Goal: Task Accomplishment & Management: Use online tool/utility

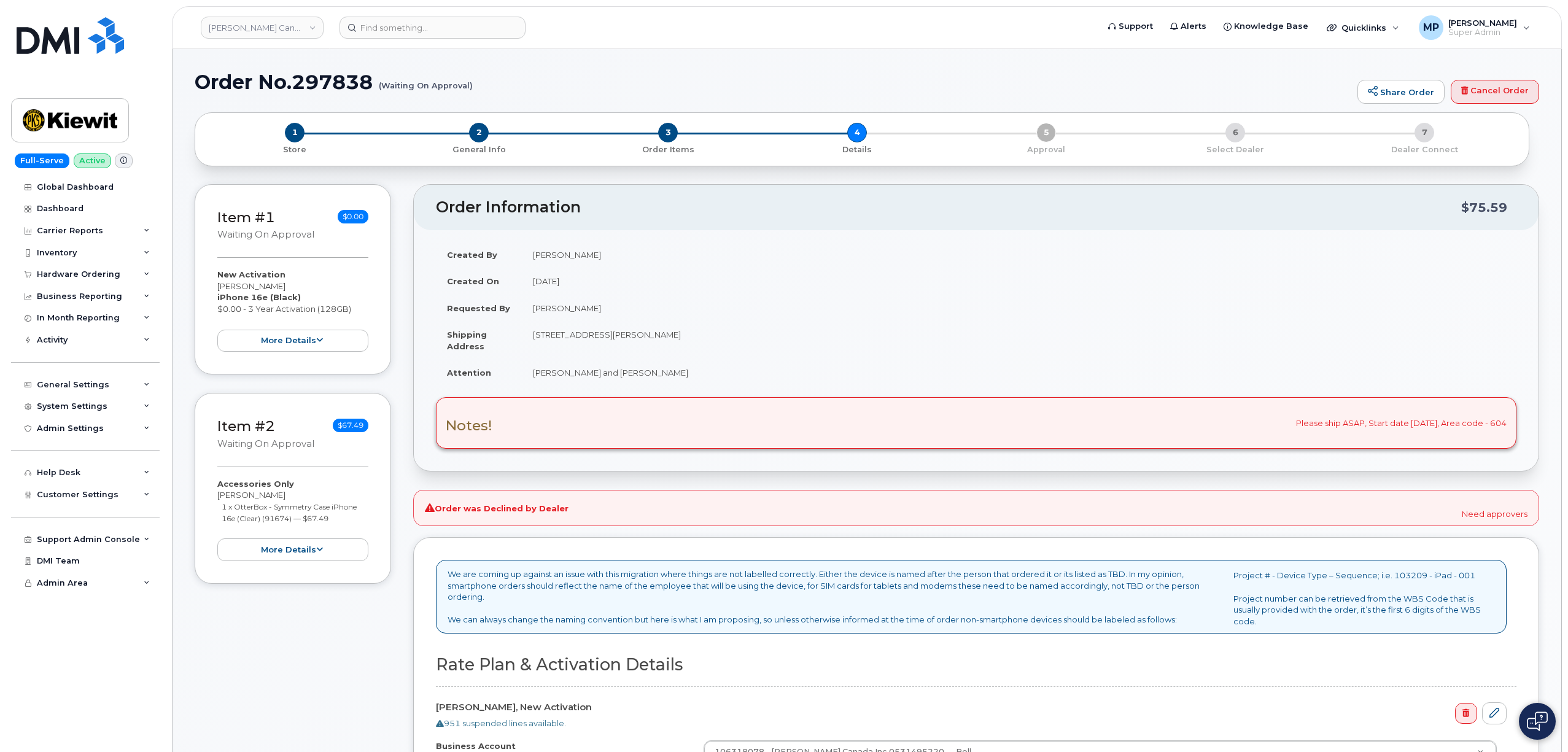
select select "4380"
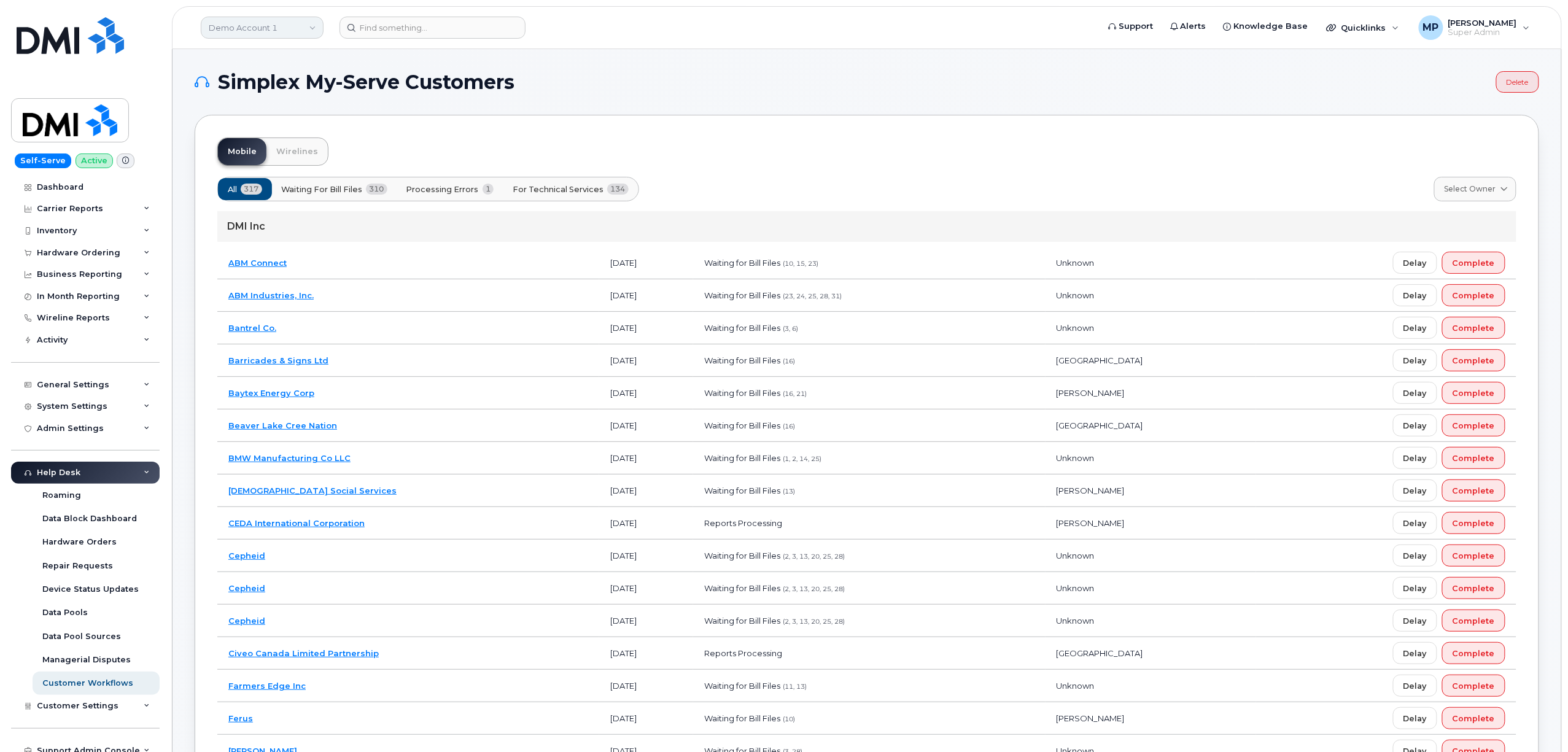
drag, startPoint x: 239, startPoint y: 21, endPoint x: 229, endPoint y: 23, distance: 10.2
click at [239, 23] on link "Demo Account 1" at bounding box center [262, 28] width 123 height 22
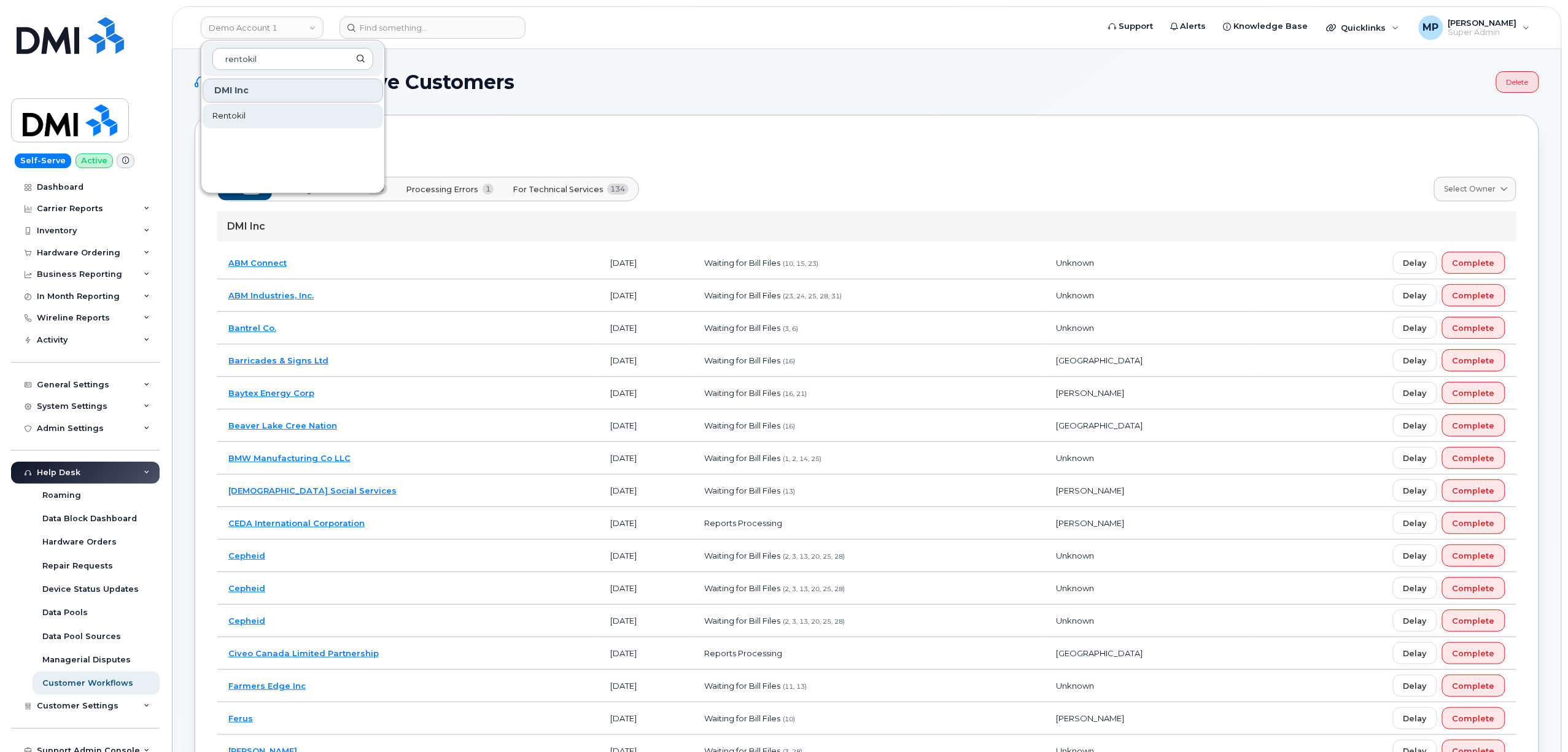
type input "rentokil"
click at [232, 114] on span "Rentokil" at bounding box center [229, 116] width 33 height 12
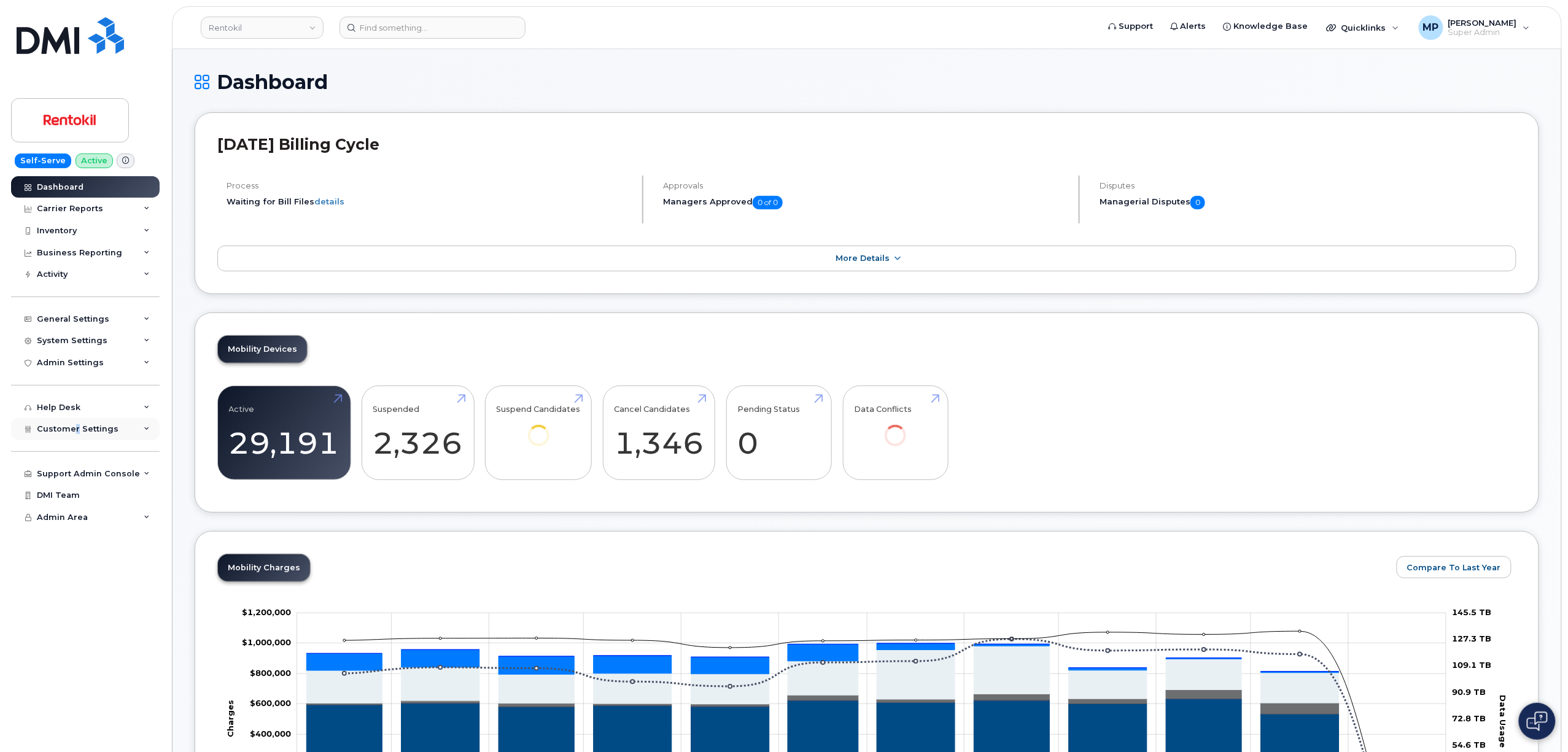
click at [76, 426] on span "Customer Settings" at bounding box center [78, 429] width 82 height 9
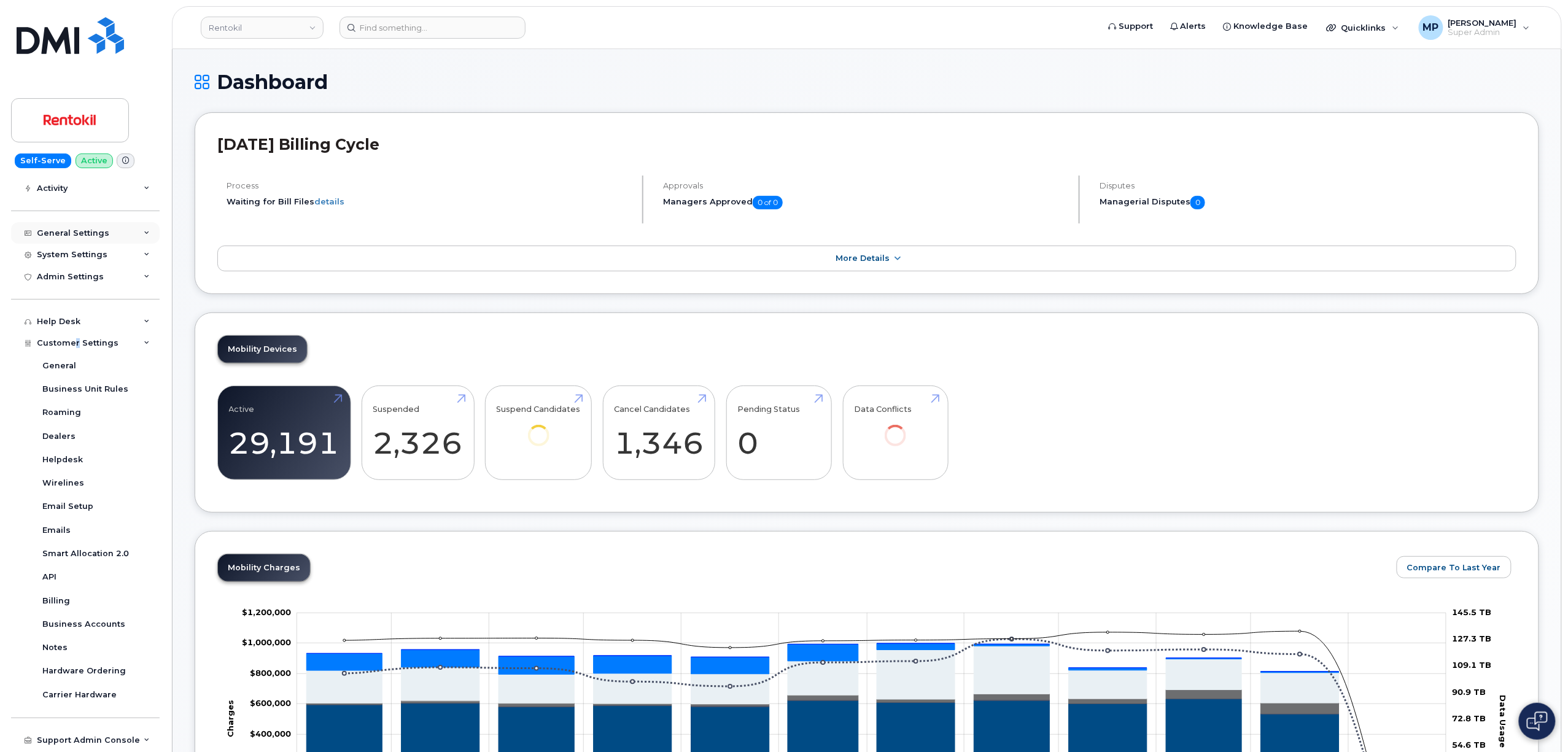
scroll to position [46, 0]
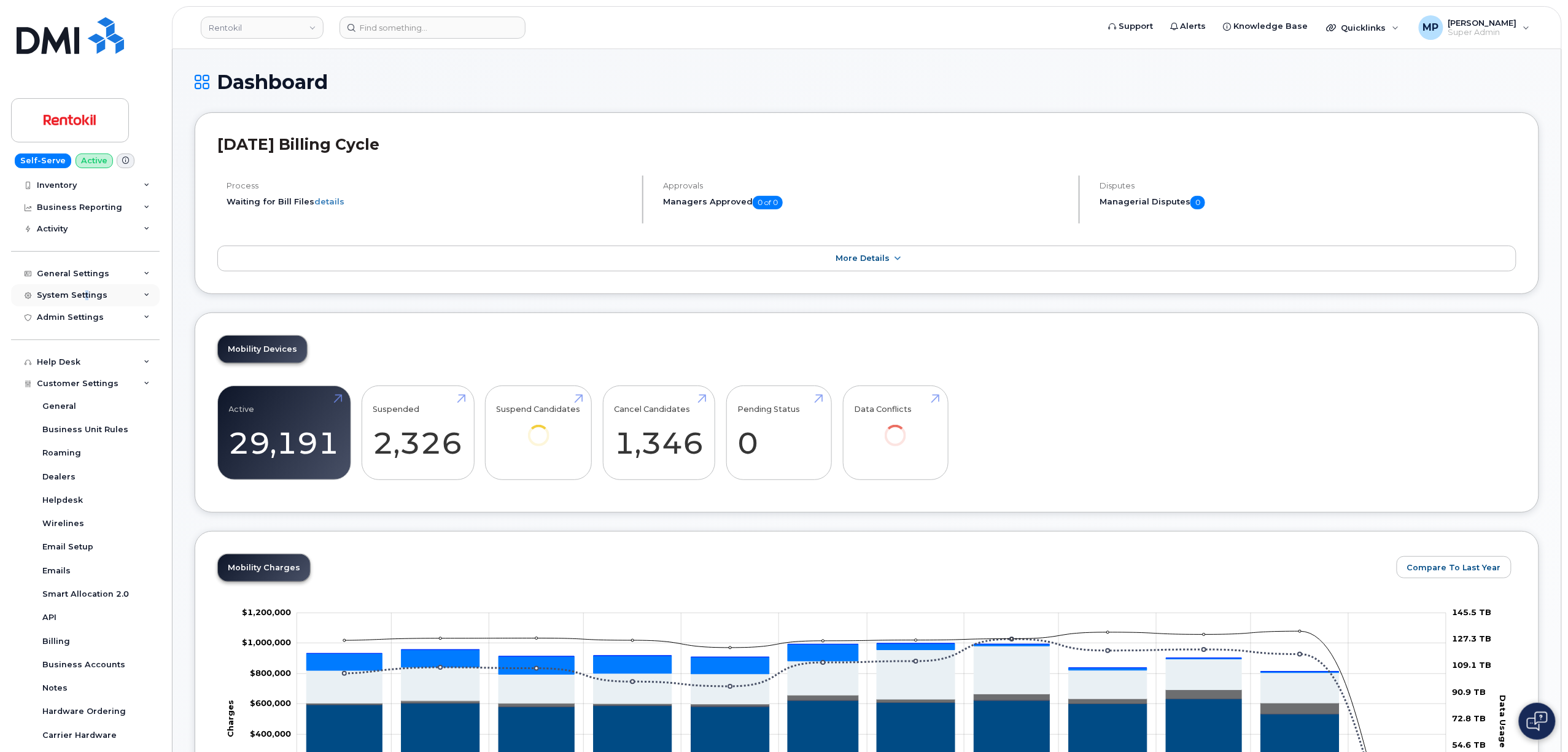
click at [84, 290] on div "System Settings" at bounding box center [72, 294] width 71 height 9
click at [84, 291] on div "System Settings" at bounding box center [72, 294] width 71 height 9
click at [88, 314] on div "Admin Settings" at bounding box center [71, 317] width 67 height 9
click at [82, 382] on div "MDM/UEM Config" at bounding box center [79, 387] width 73 height 11
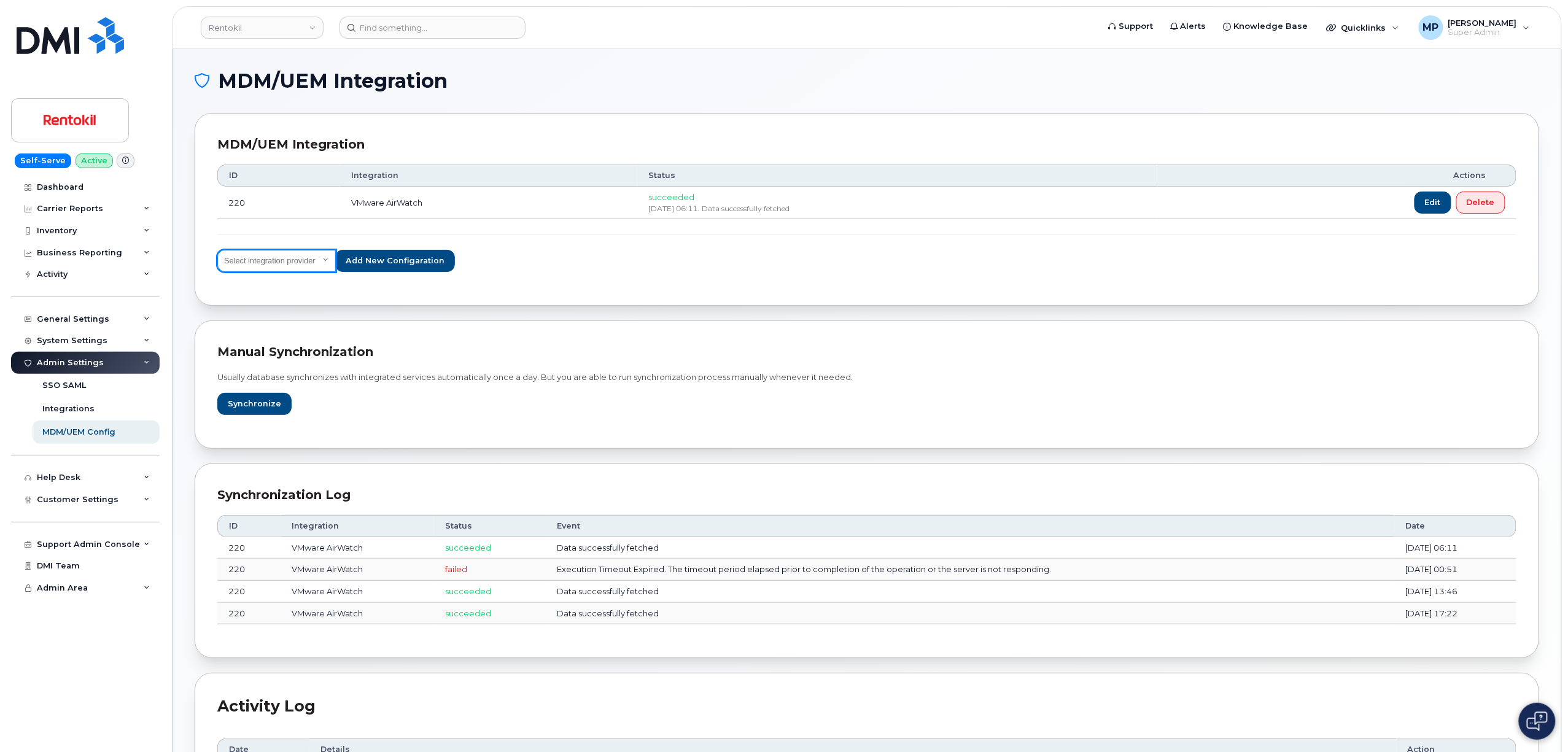
click at [305, 258] on select "Select integration provider IBM MaaS360 VMware AirWatch Microsoft Intune Mirado…" at bounding box center [276, 262] width 118 height 22
click at [54, 231] on div "Inventory" at bounding box center [57, 231] width 40 height 9
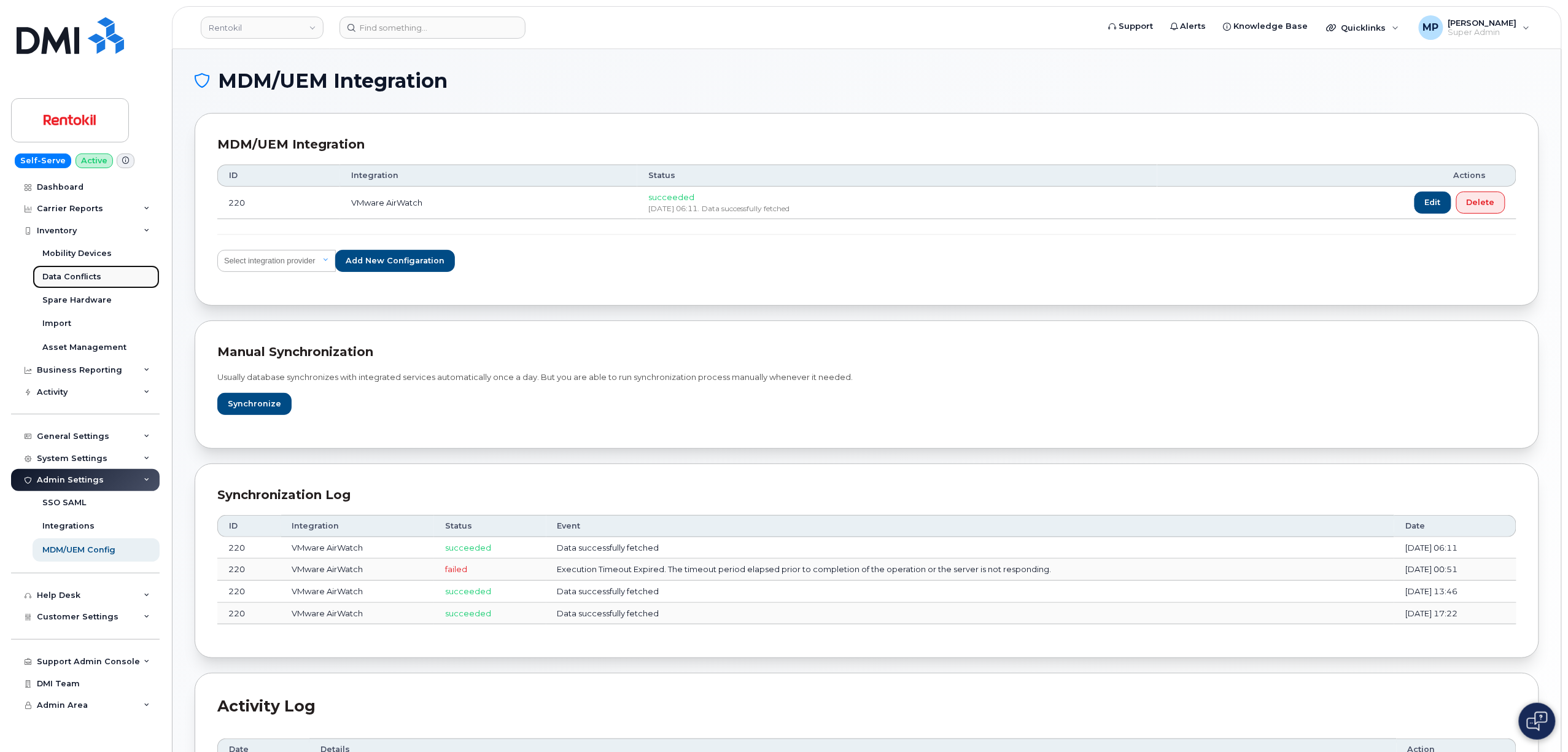
drag, startPoint x: 61, startPoint y: 276, endPoint x: 91, endPoint y: 278, distance: 30.1
click at [63, 276] on div "Data Conflicts" at bounding box center [72, 276] width 59 height 11
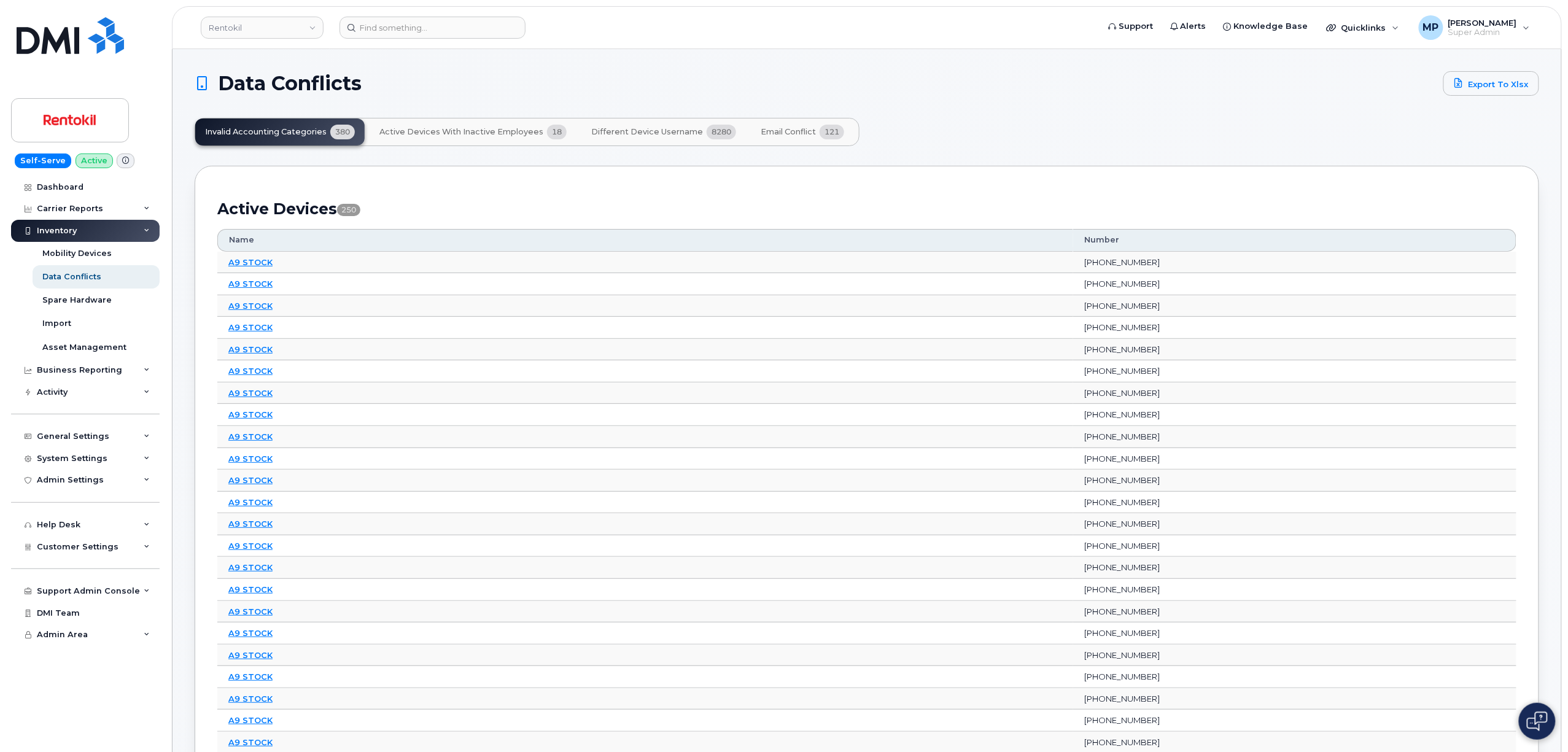
click at [775, 131] on span "Email Conflict" at bounding box center [788, 131] width 55 height 9
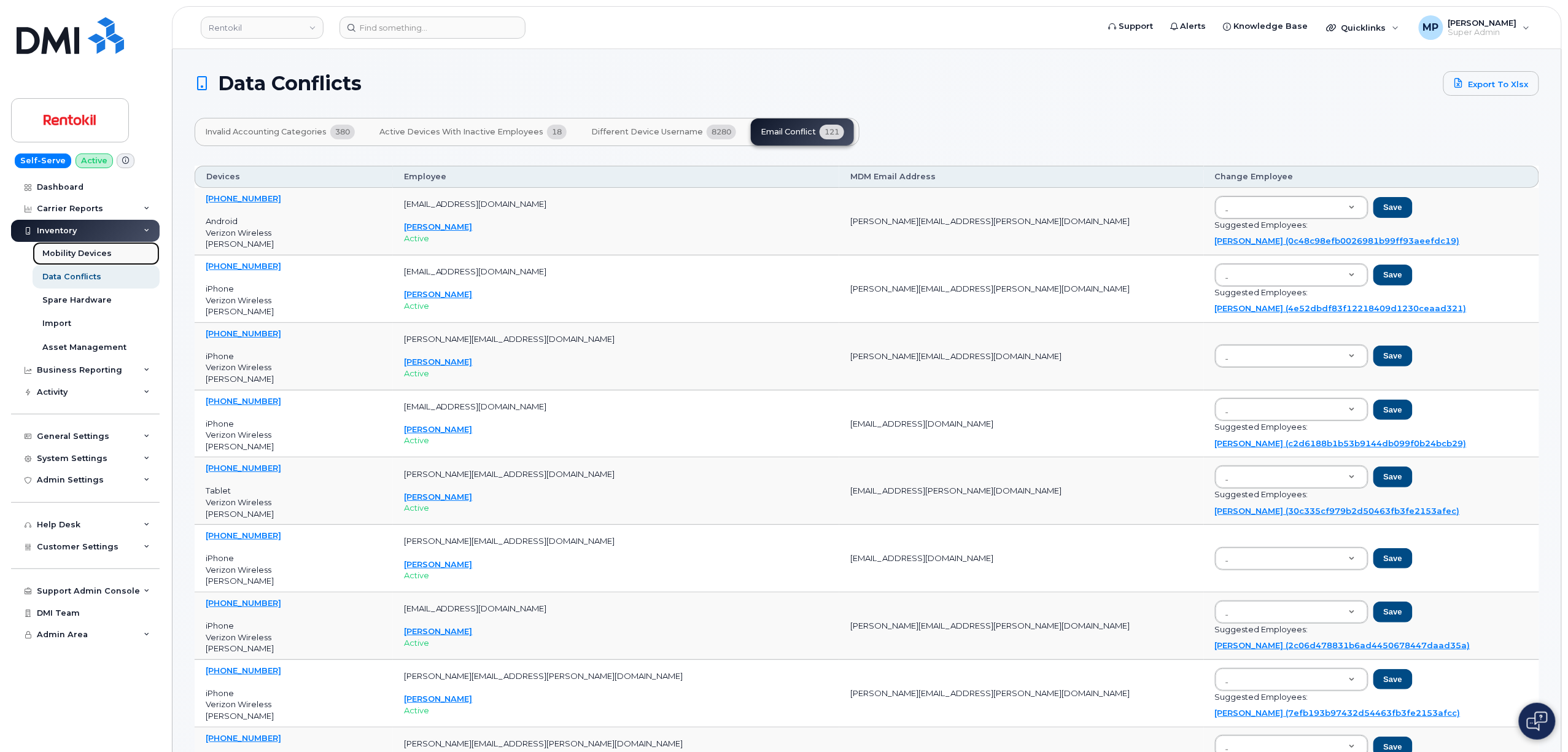
click at [66, 255] on div "Mobility Devices" at bounding box center [77, 253] width 69 height 11
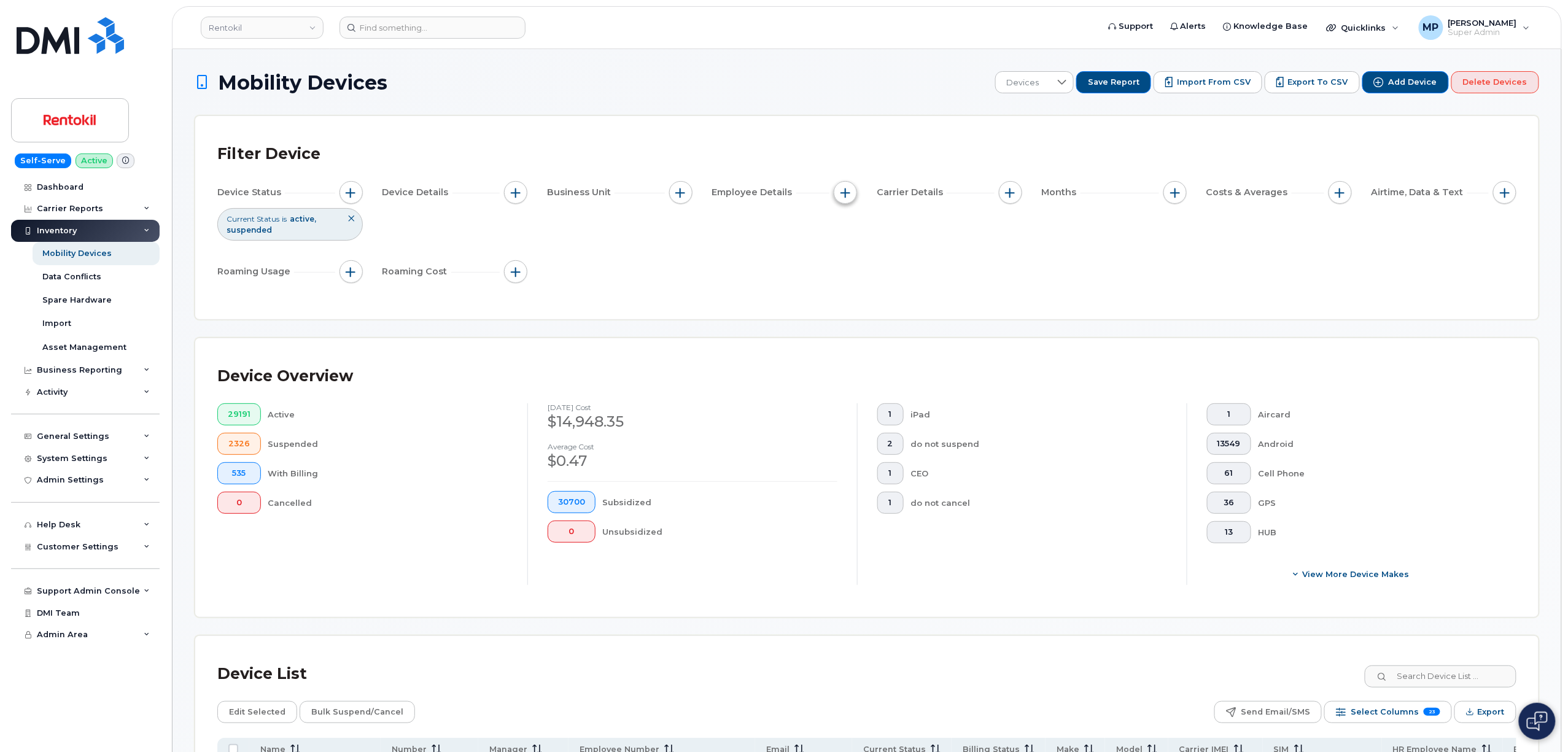
click at [847, 192] on span "button" at bounding box center [845, 193] width 9 height 9
click at [685, 191] on span "button" at bounding box center [680, 193] width 9 height 9
click at [686, 251] on input "Mobile Allocation String" at bounding box center [683, 249] width 9 height 9
checkbox input "true"
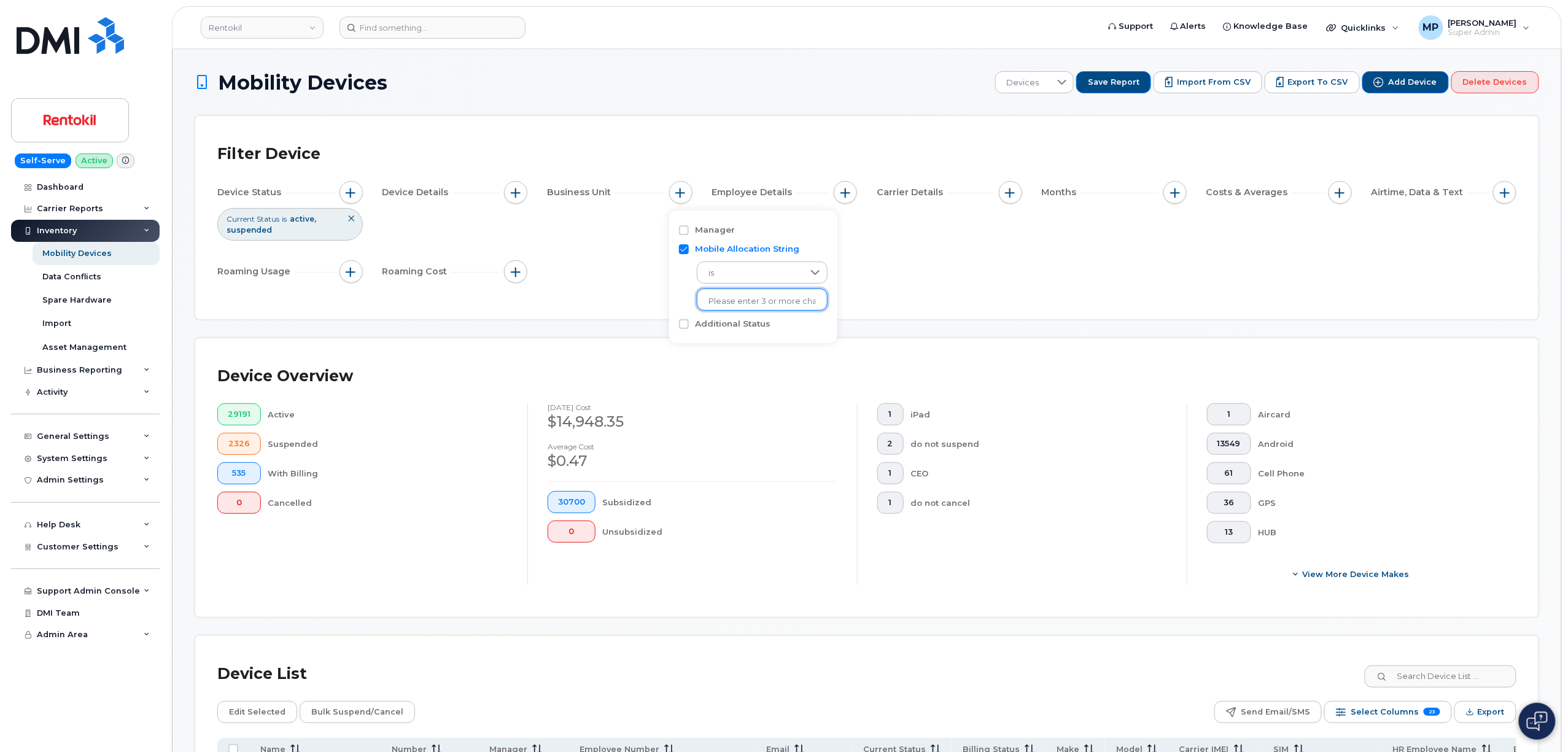
drag, startPoint x: 728, startPoint y: 298, endPoint x: 734, endPoint y: 297, distance: 6.1
click at [729, 298] on input "text" at bounding box center [762, 301] width 107 height 11
type input "unkn"
drag, startPoint x: 743, startPoint y: 325, endPoint x: 911, endPoint y: 331, distance: 168.1
click at [745, 325] on li "- Unknown" at bounding box center [755, 327] width 117 height 22
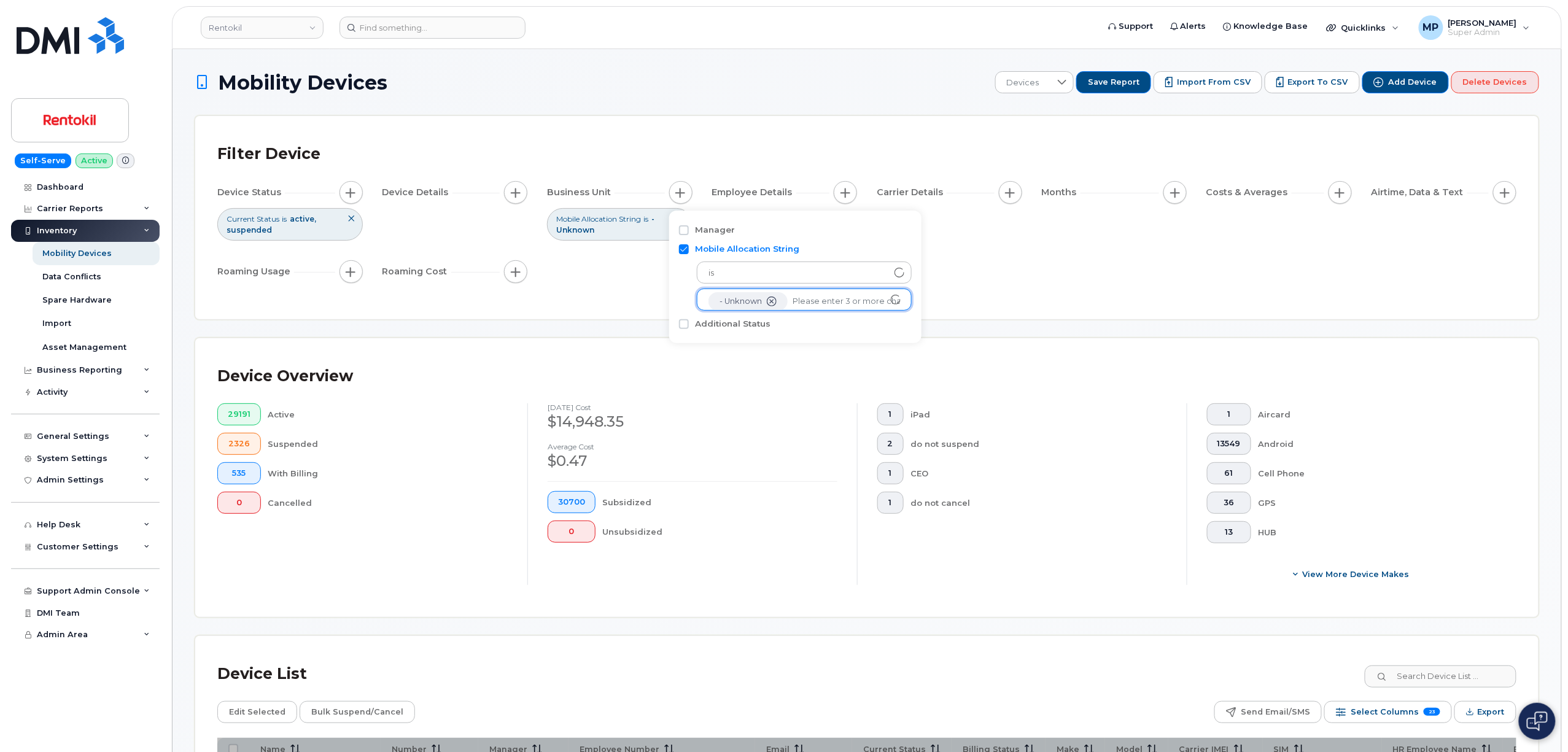
click at [975, 297] on div "Filter Device Device Status Current Status is active suspended Device Details B…" at bounding box center [866, 218] width 1299 height 159
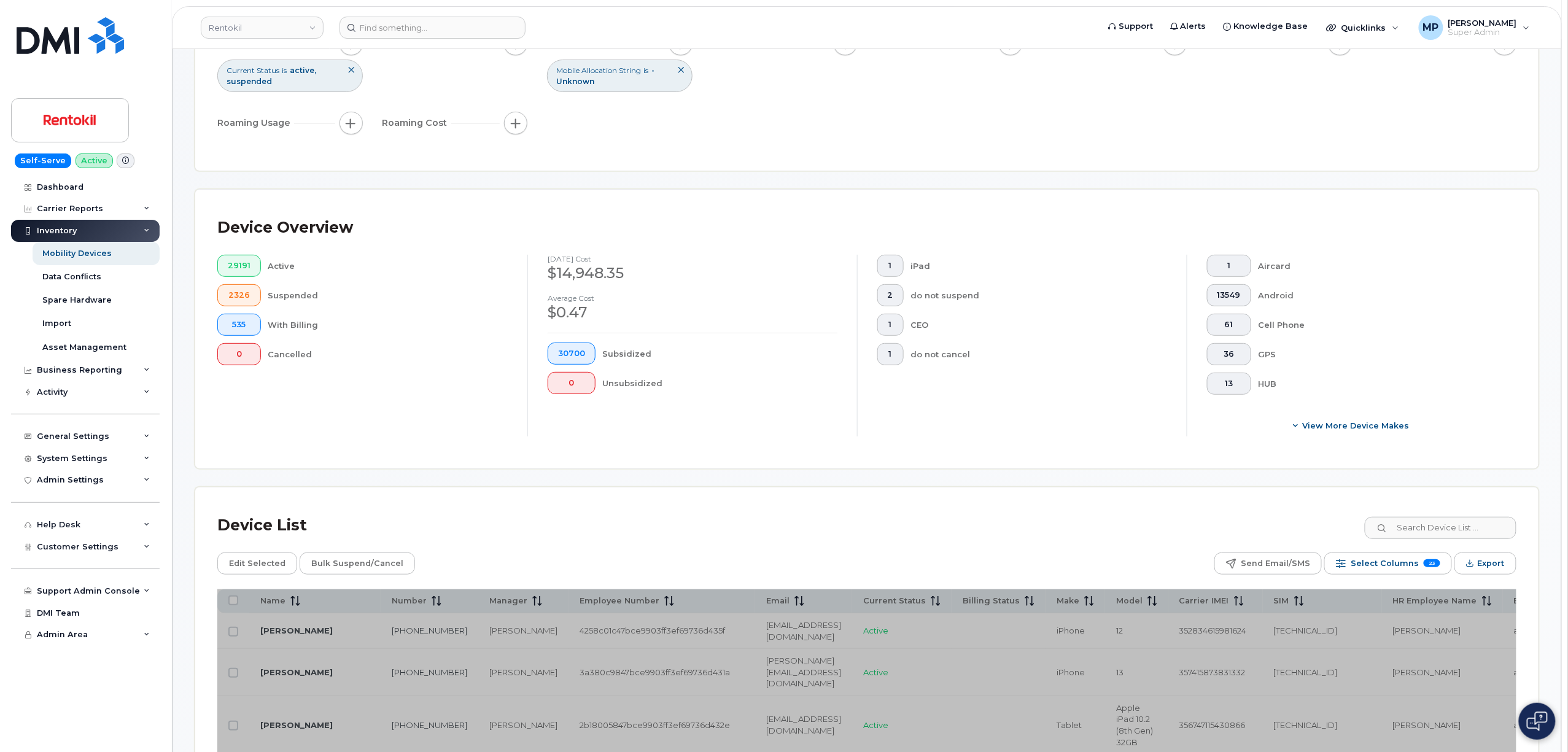
scroll to position [163, 0]
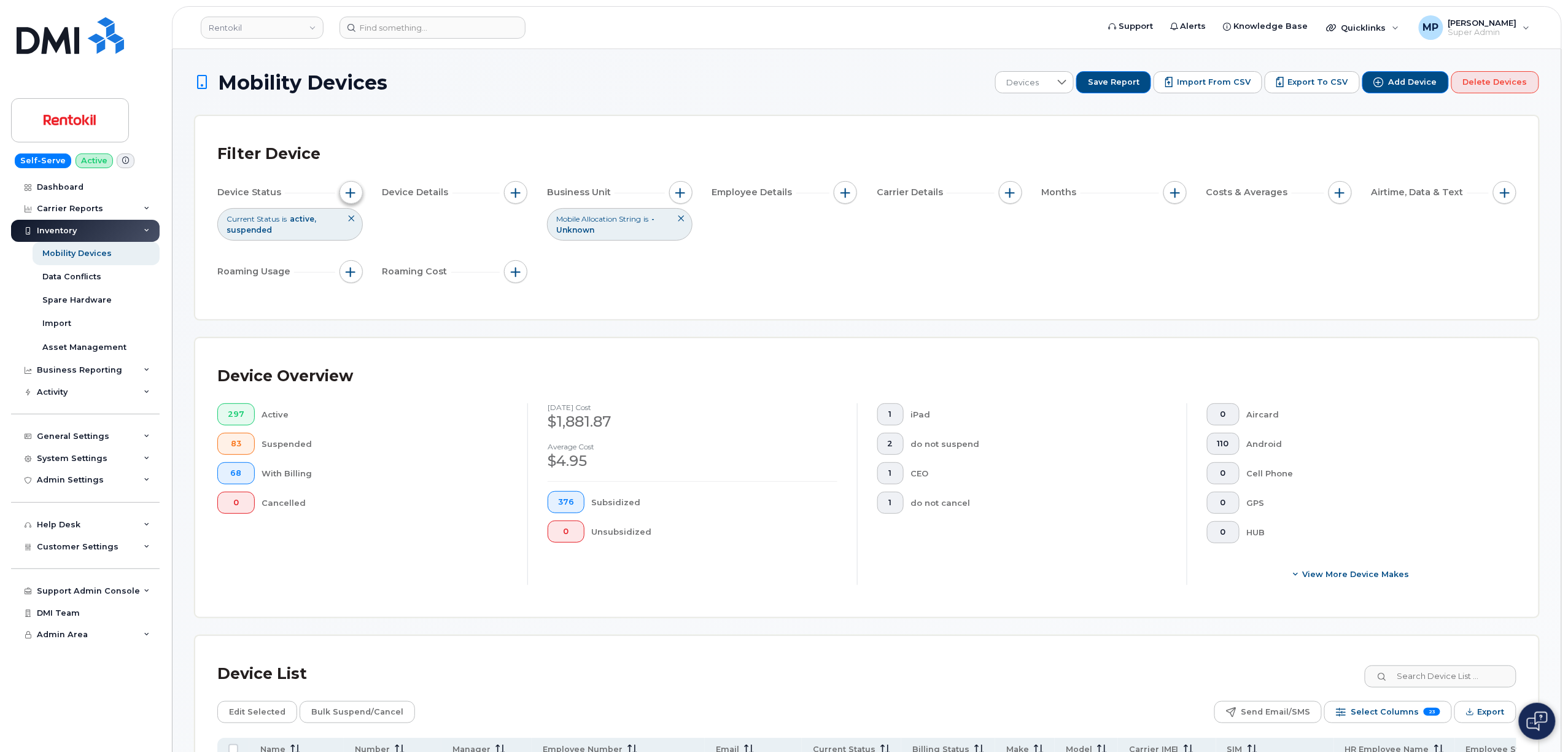
drag, startPoint x: 349, startPoint y: 192, endPoint x: 354, endPoint y: 199, distance: 8.6
click at [349, 192] on span "button" at bounding box center [350, 193] width 9 height 9
click at [520, 256] on icon at bounding box center [520, 253] width 9 height 9
click at [412, 320] on span "Cancelled" at bounding box center [412, 325] width 41 height 12
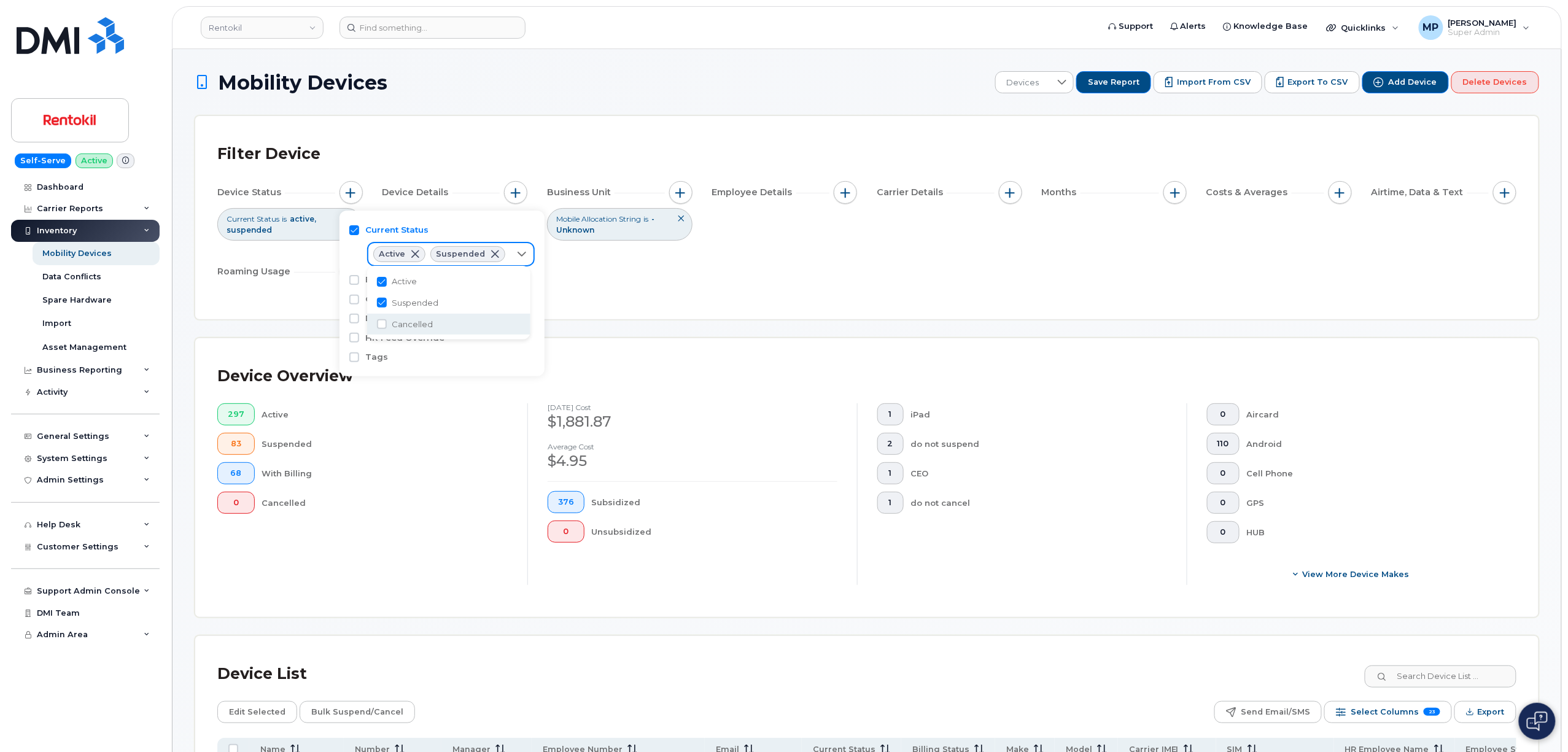
checkbox input "true"
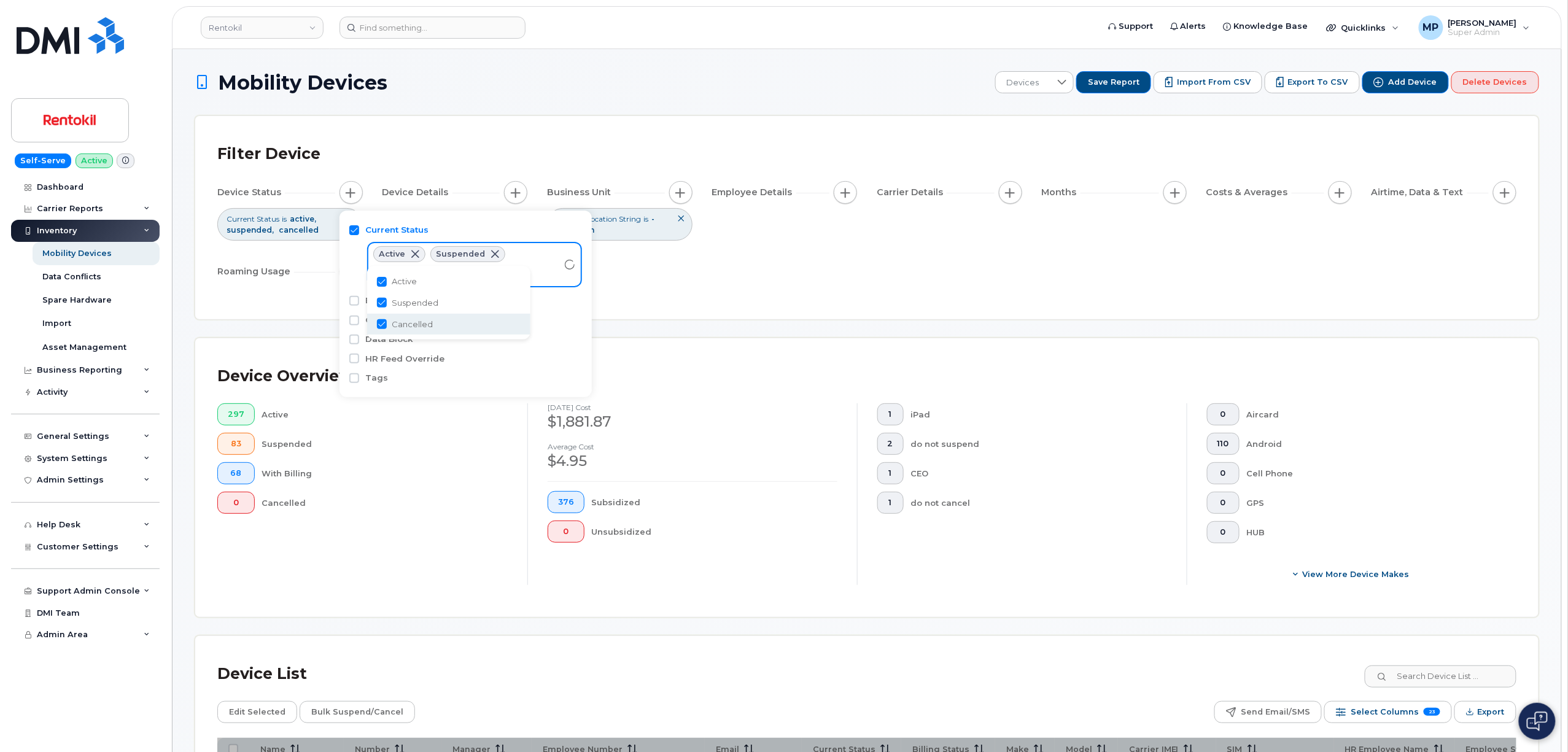
click at [811, 303] on div "Filter Device Device Status Current Status is active suspended cancelled Device…" at bounding box center [866, 217] width 1344 height 203
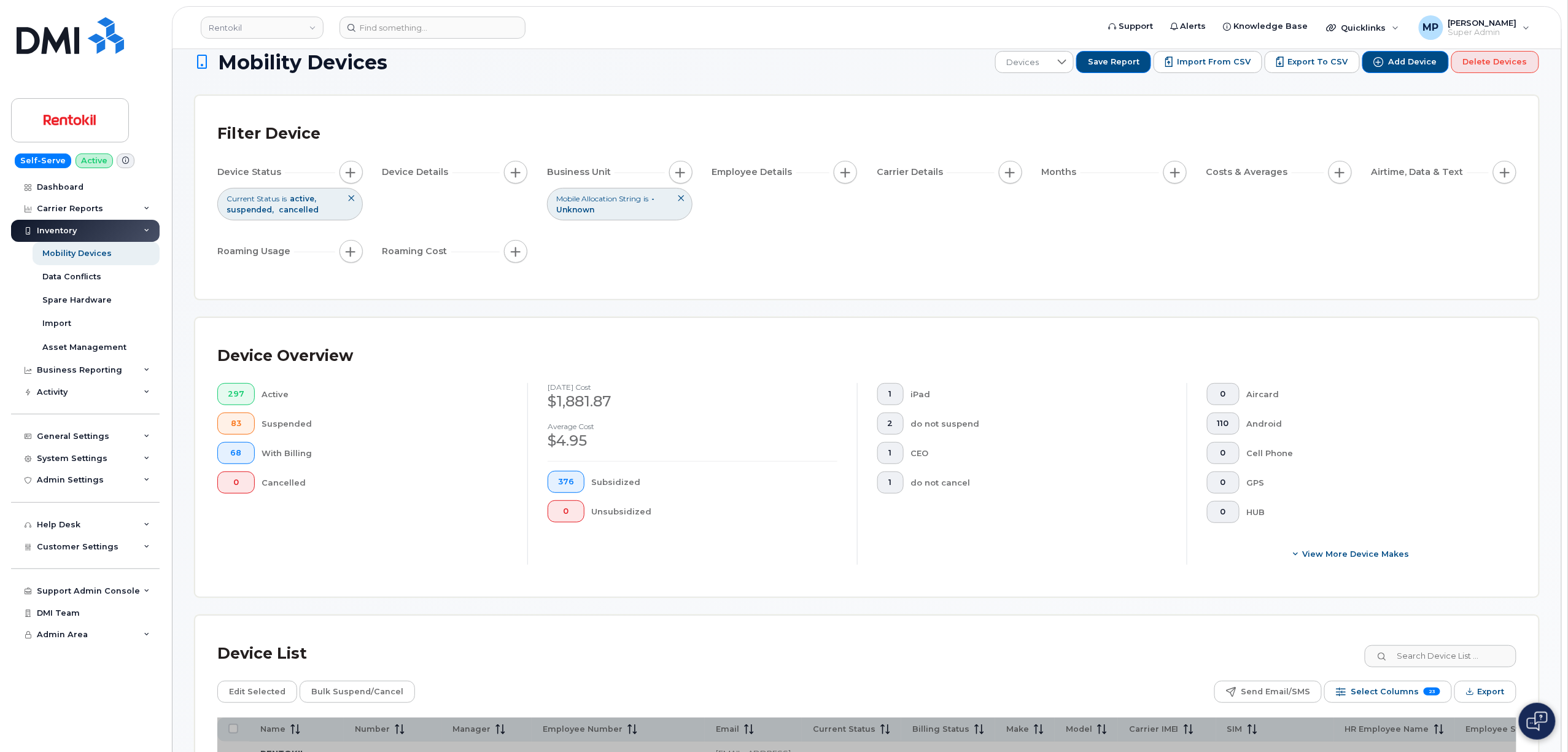
scroll to position [0, 0]
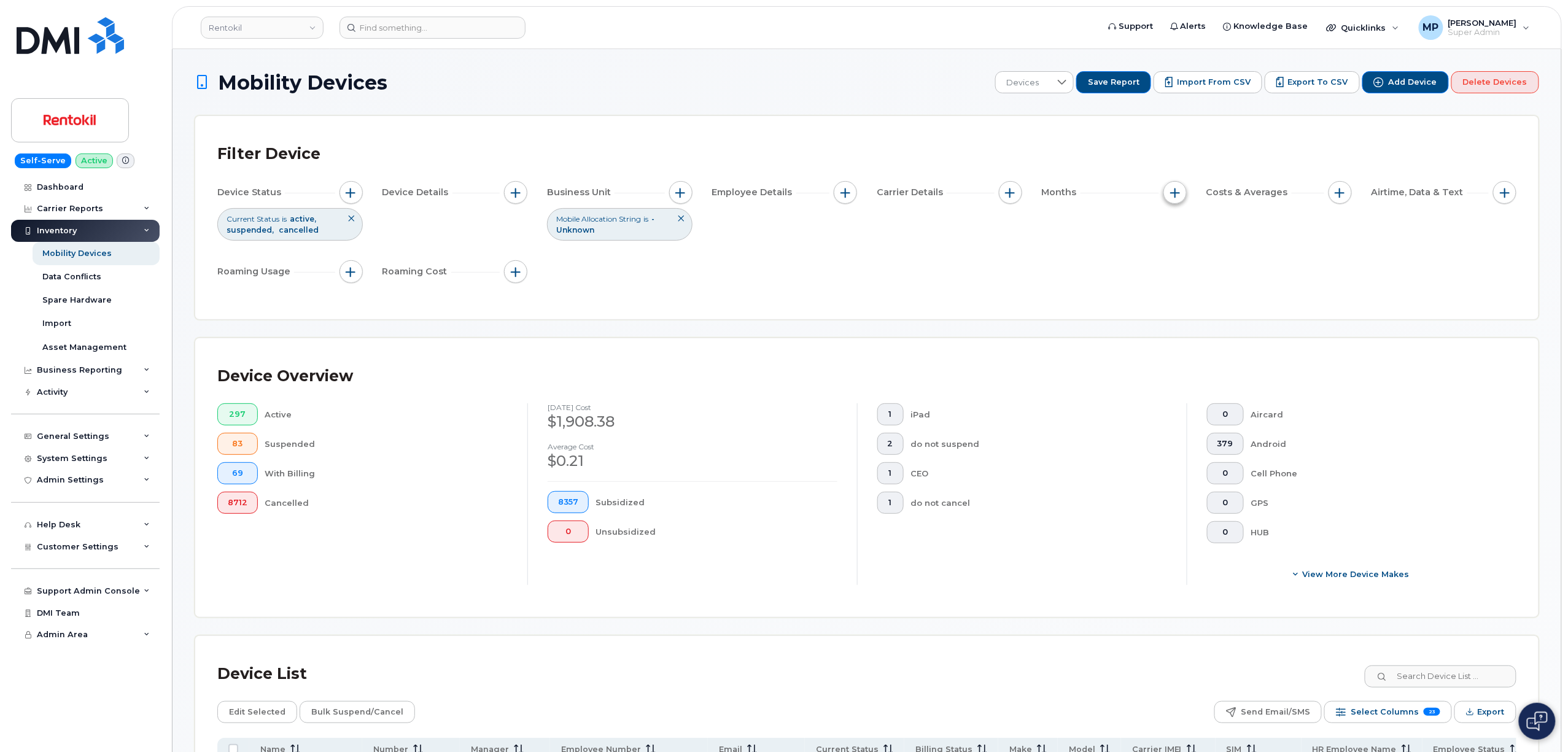
click at [1170, 189] on span "button" at bounding box center [1174, 193] width 9 height 9
click at [1179, 230] on input "Billing Cycle" at bounding box center [1177, 230] width 9 height 9
checkbox input "true"
click at [1226, 281] on icon at bounding box center [1231, 280] width 9 height 9
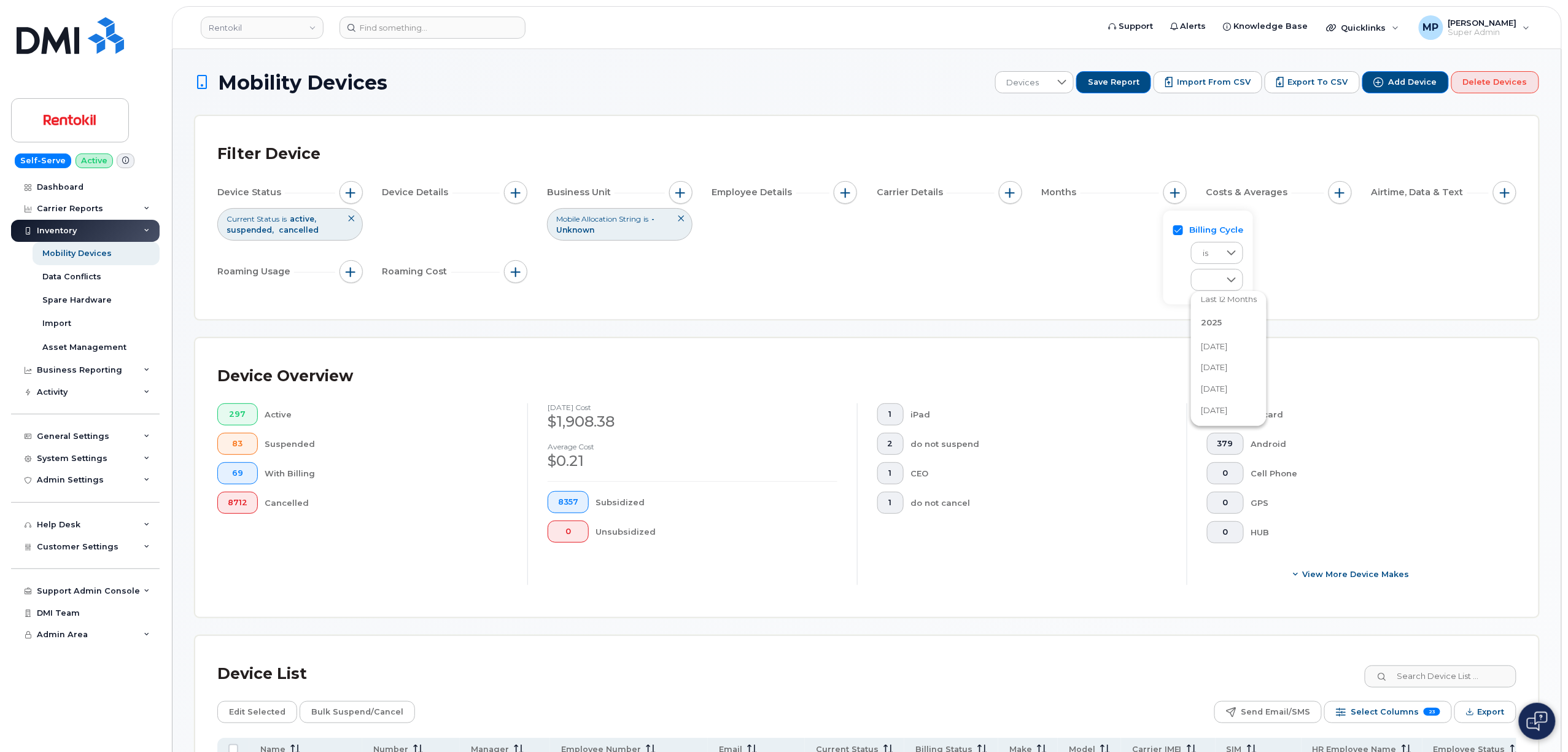
click at [1226, 367] on span "July 2025" at bounding box center [1213, 368] width 27 height 12
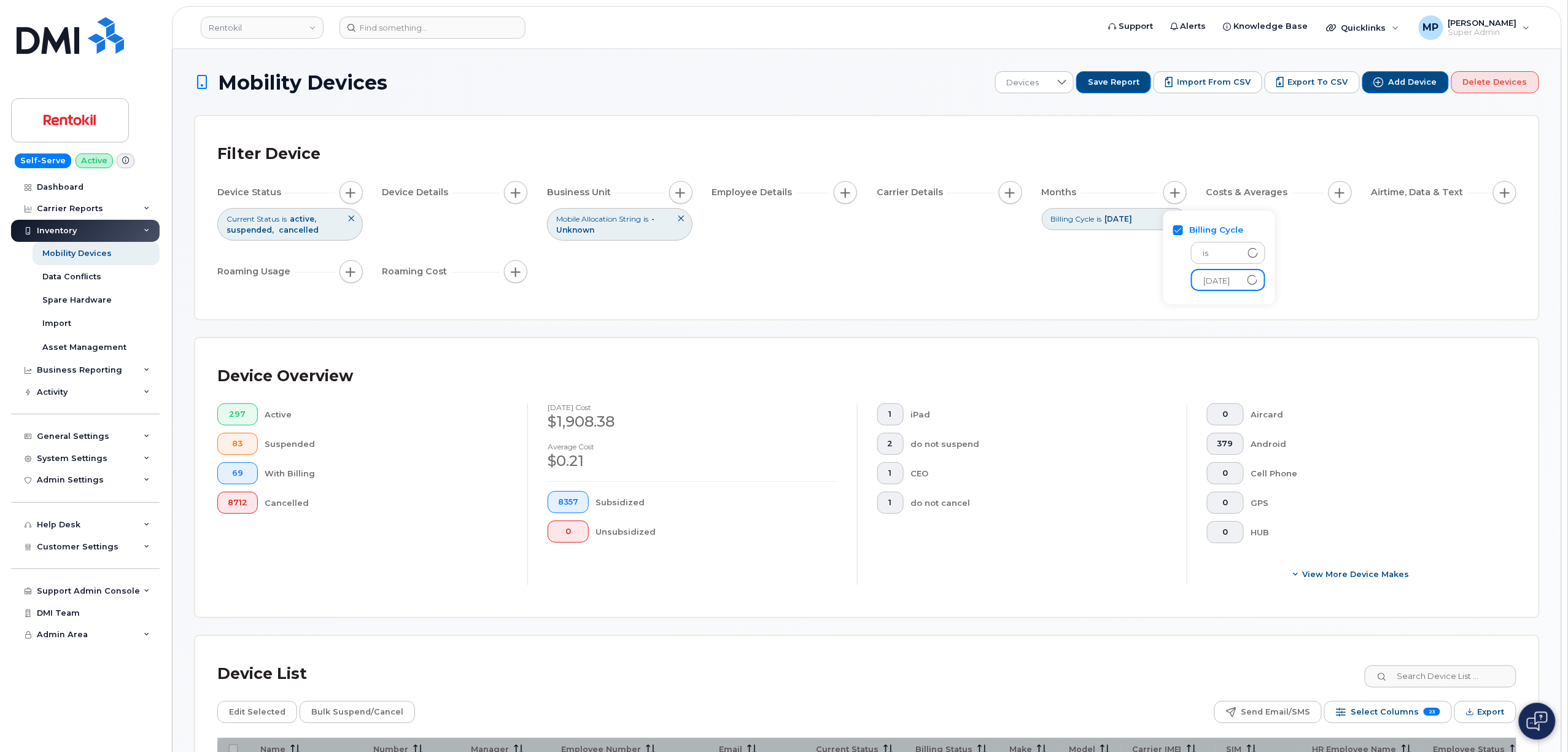
click at [1011, 290] on div "Filter Device Device Status Current Status is active suspended cancelled Device…" at bounding box center [866, 218] width 1299 height 159
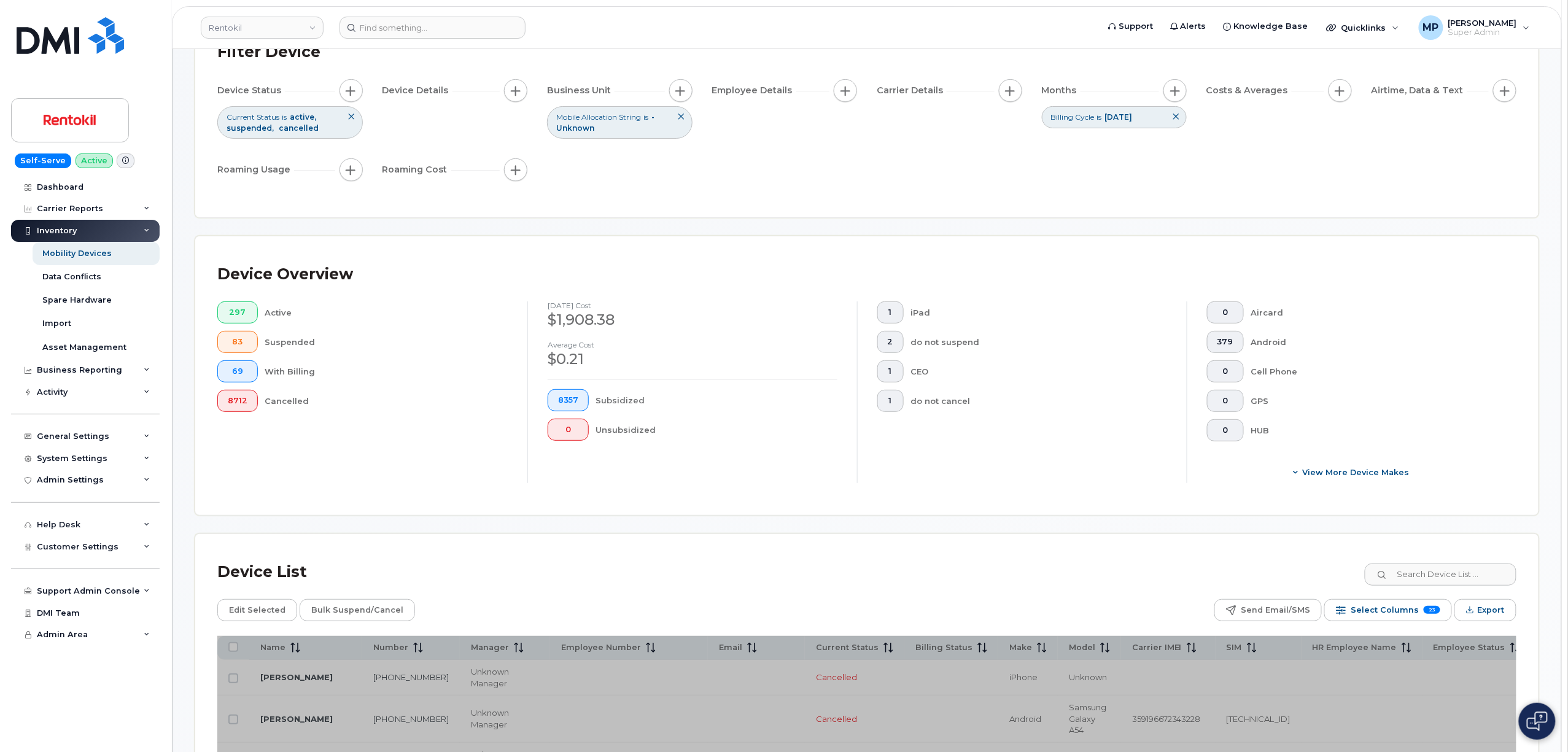
scroll to position [246, 0]
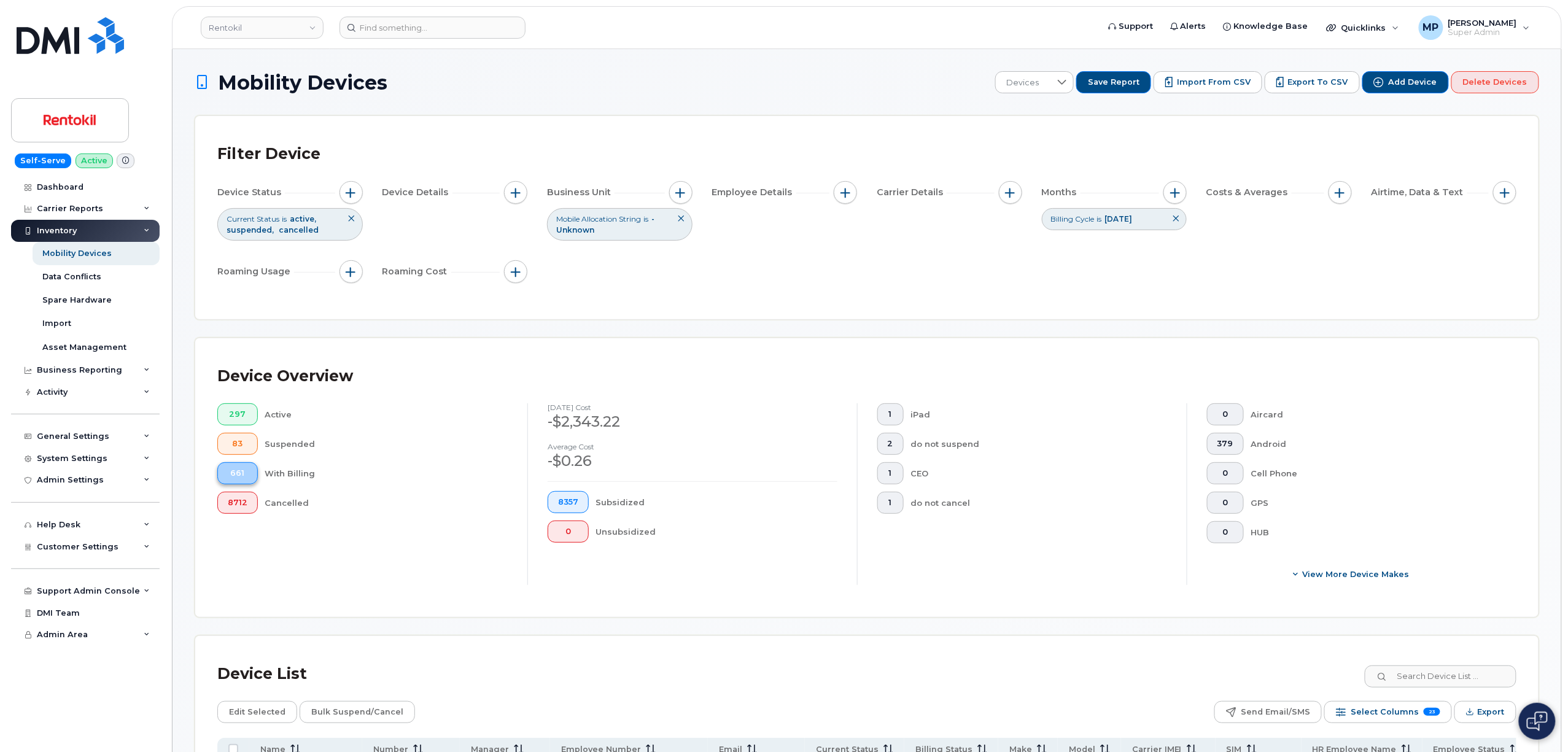
click at [238, 476] on span "661" at bounding box center [237, 473] width 20 height 9
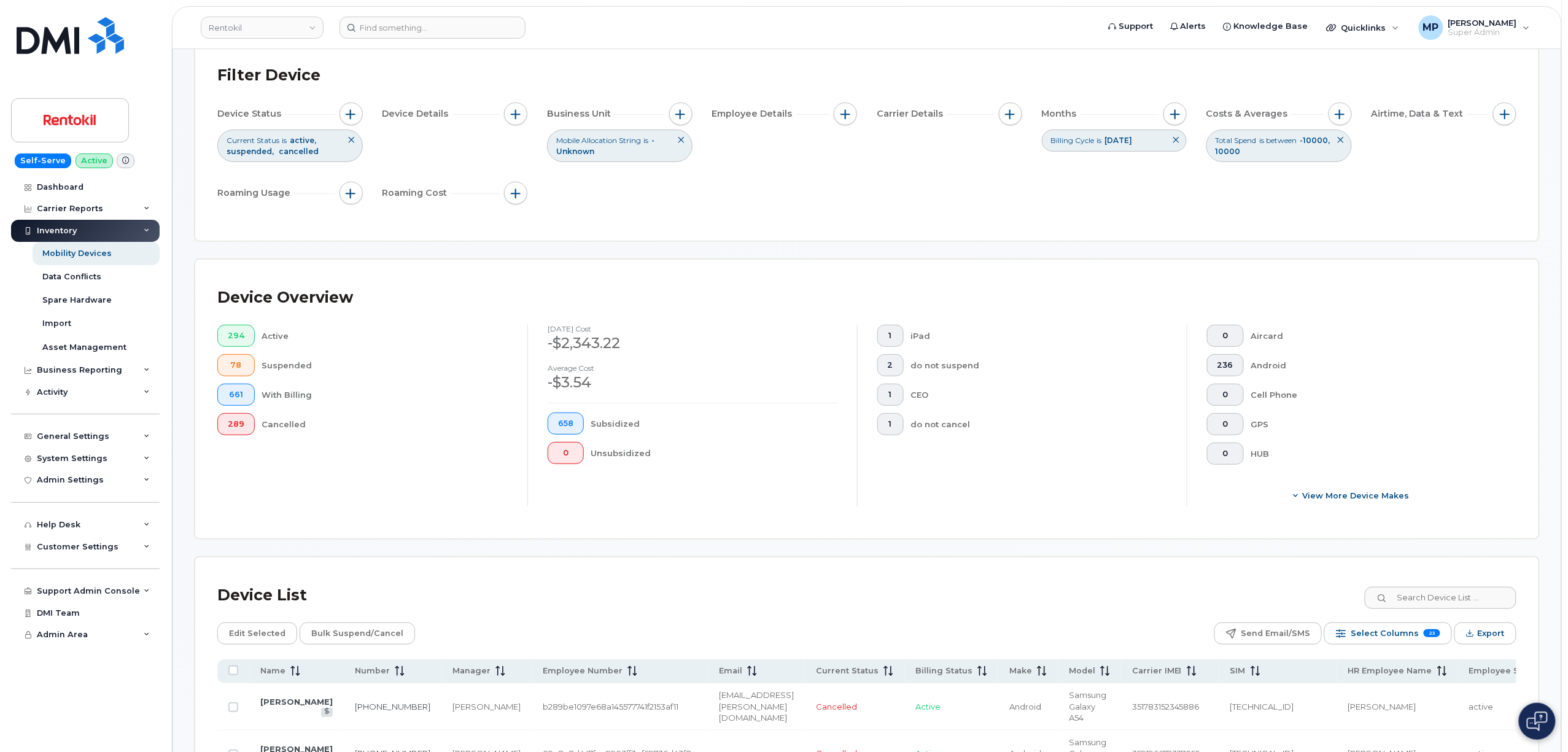
scroll to position [246, 0]
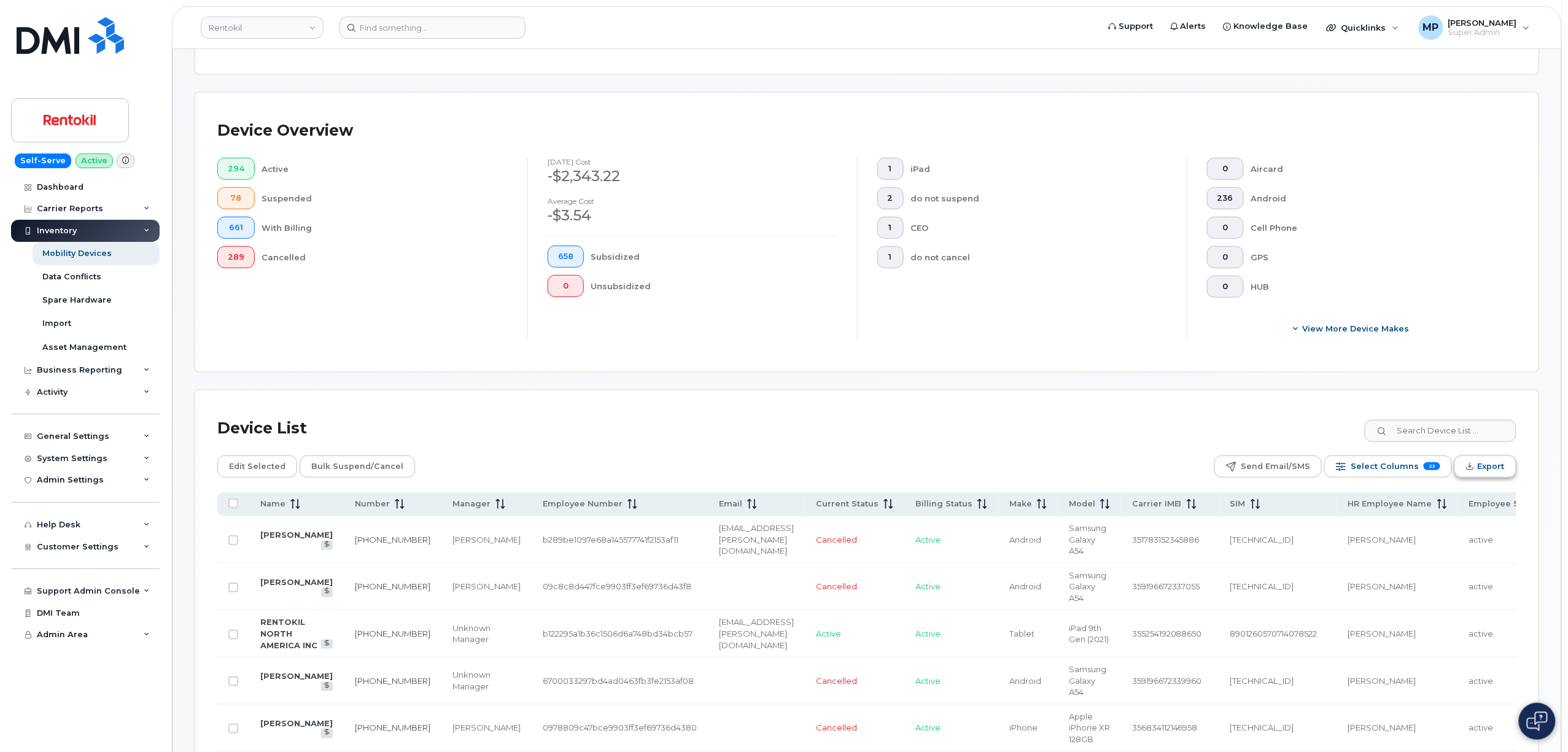
click at [1482, 471] on span "Export" at bounding box center [1490, 466] width 27 height 18
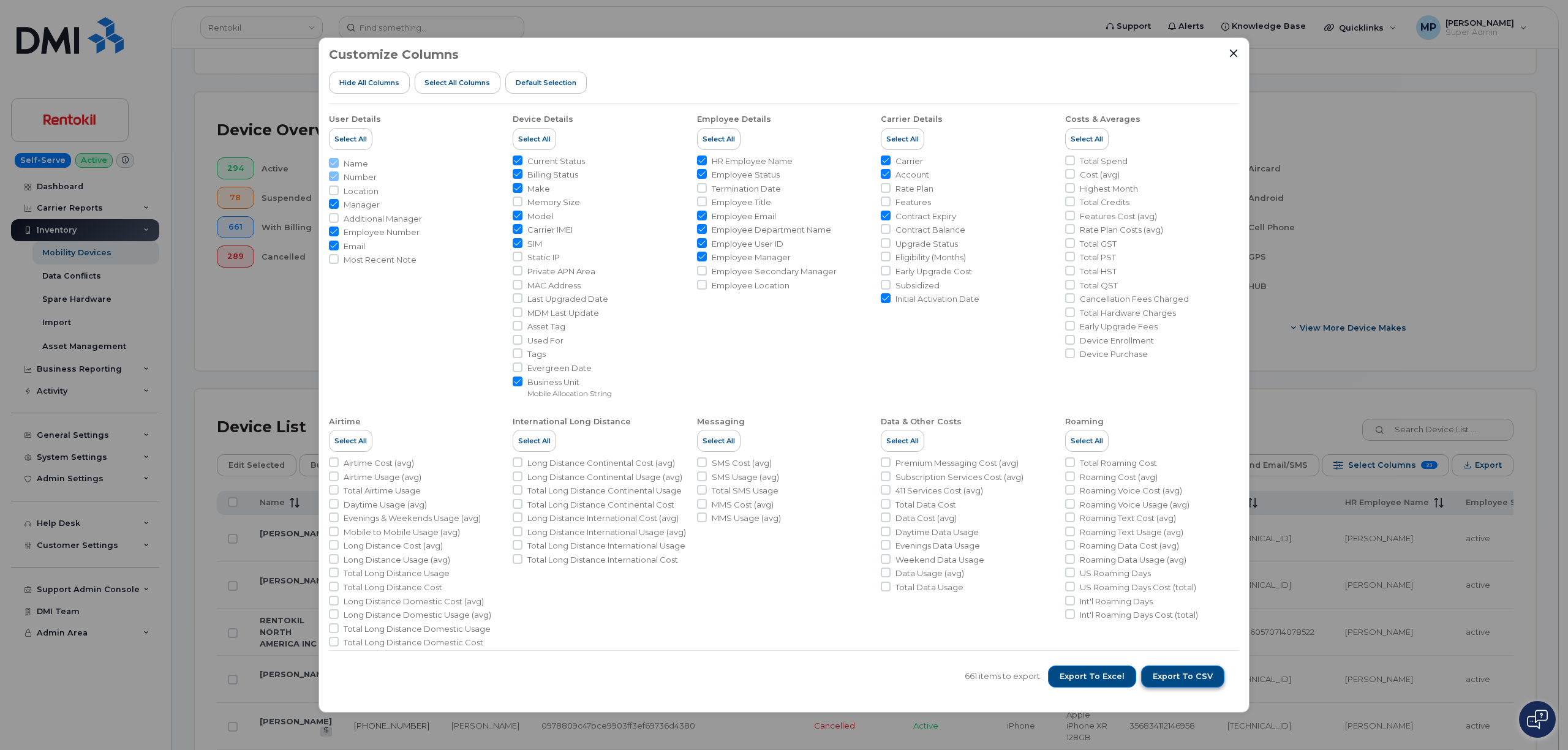
drag, startPoint x: 1194, startPoint y: 682, endPoint x: 1199, endPoint y: 679, distance: 5.8
click at [1194, 681] on span "Export to CSV" at bounding box center [1183, 677] width 60 height 11
click at [1232, 50] on icon "Close" at bounding box center [1233, 53] width 9 height 9
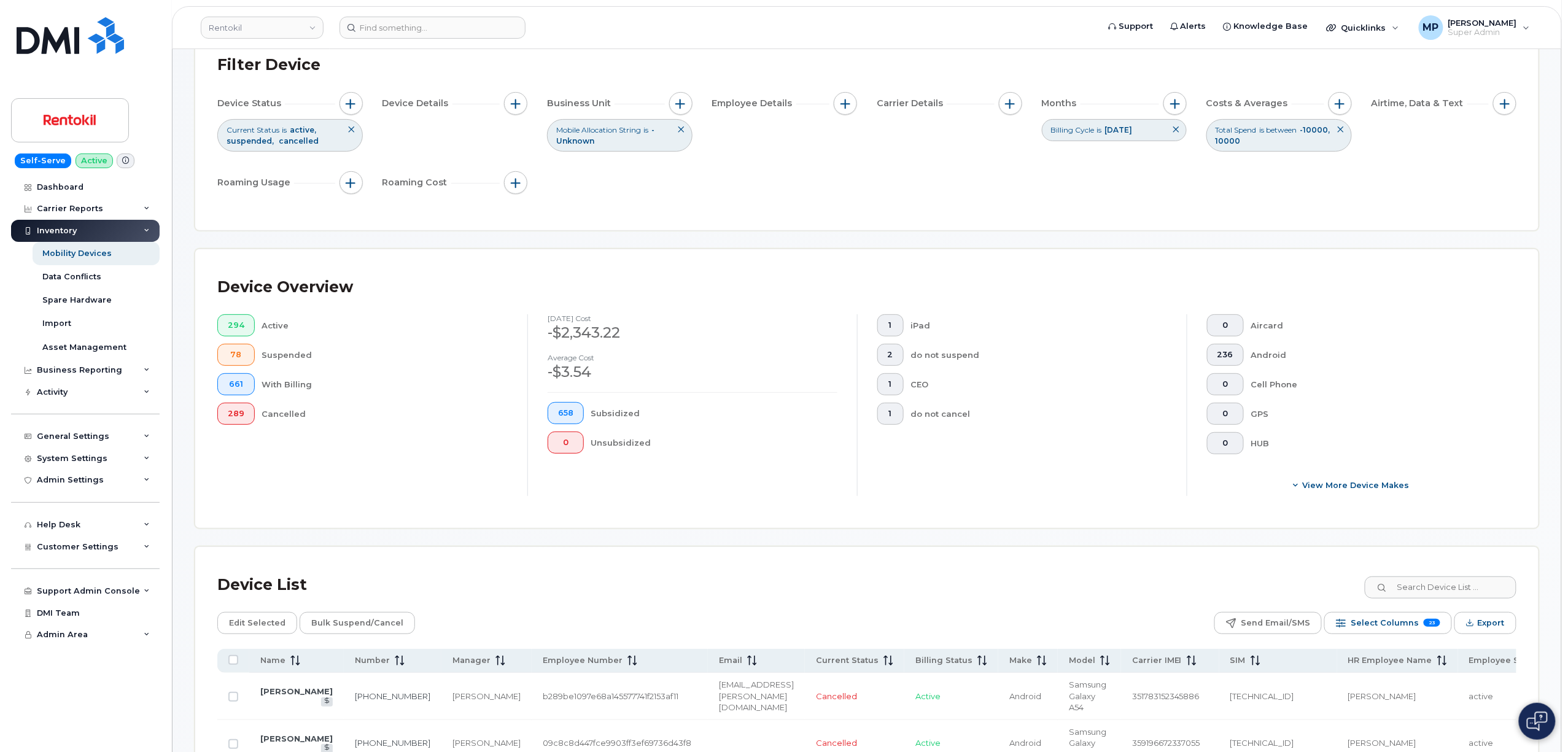
scroll to position [0, 0]
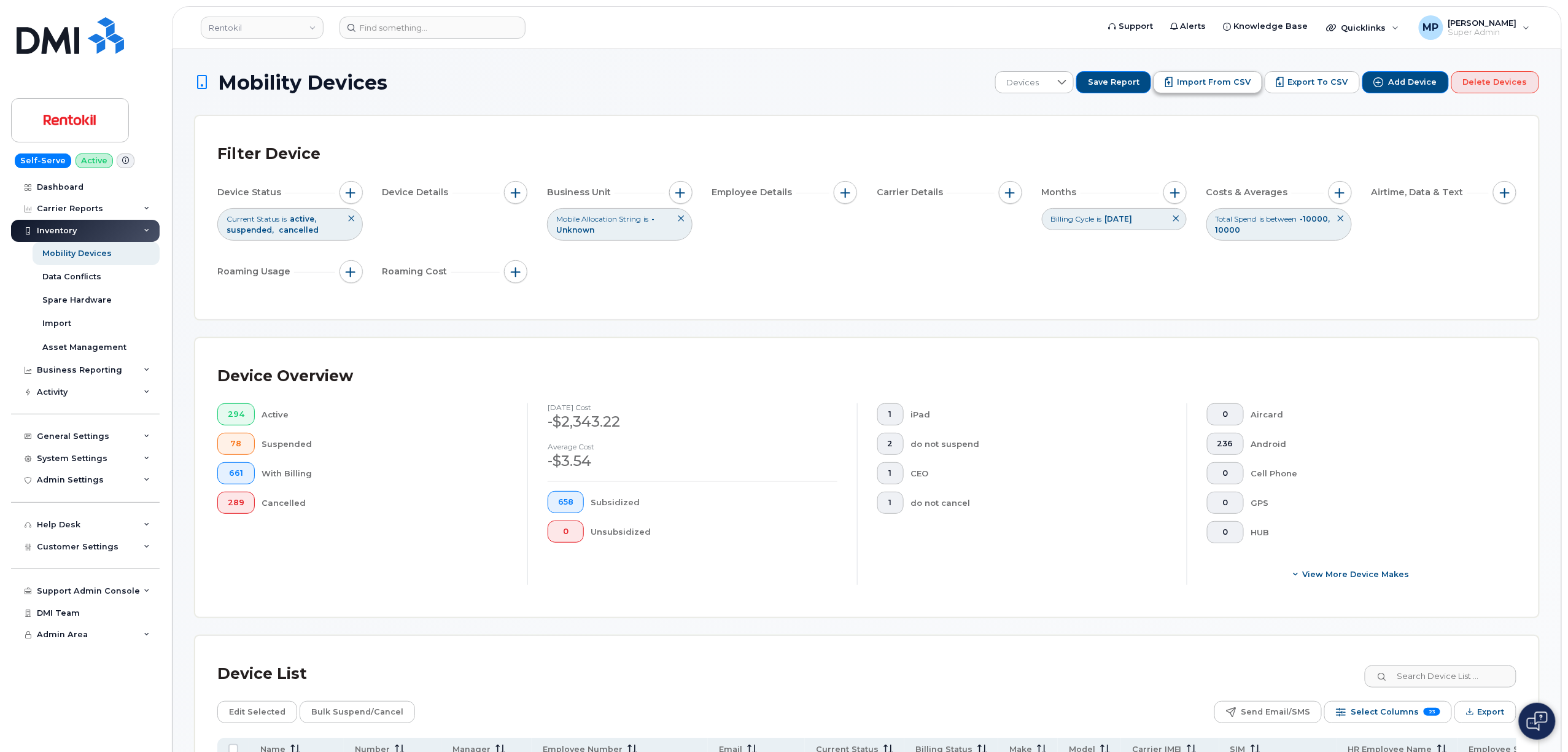
click at [1212, 82] on span "Import from CSV" at bounding box center [1213, 82] width 73 height 11
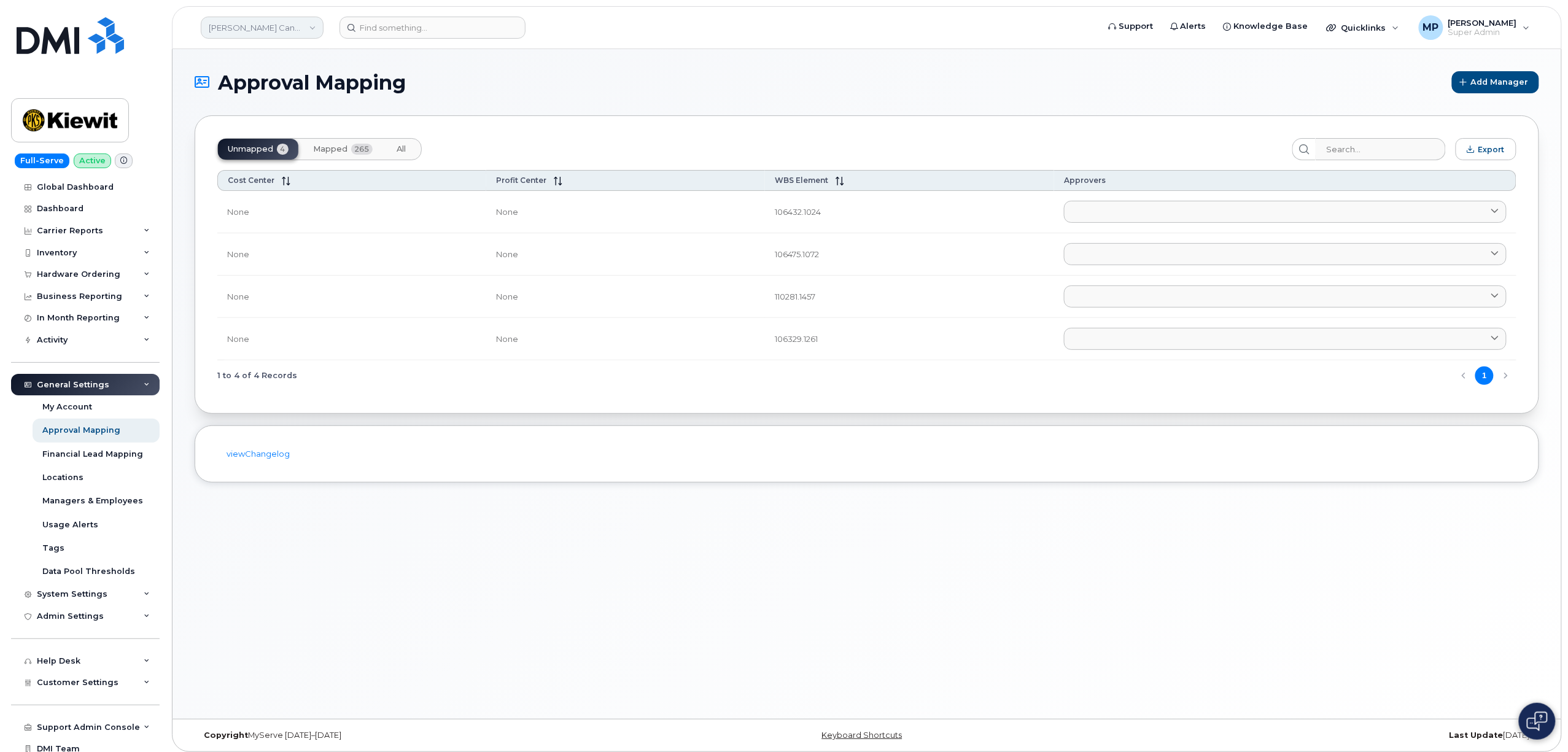
click at [239, 27] on link "Kiewit Canada Inc" at bounding box center [262, 28] width 123 height 22
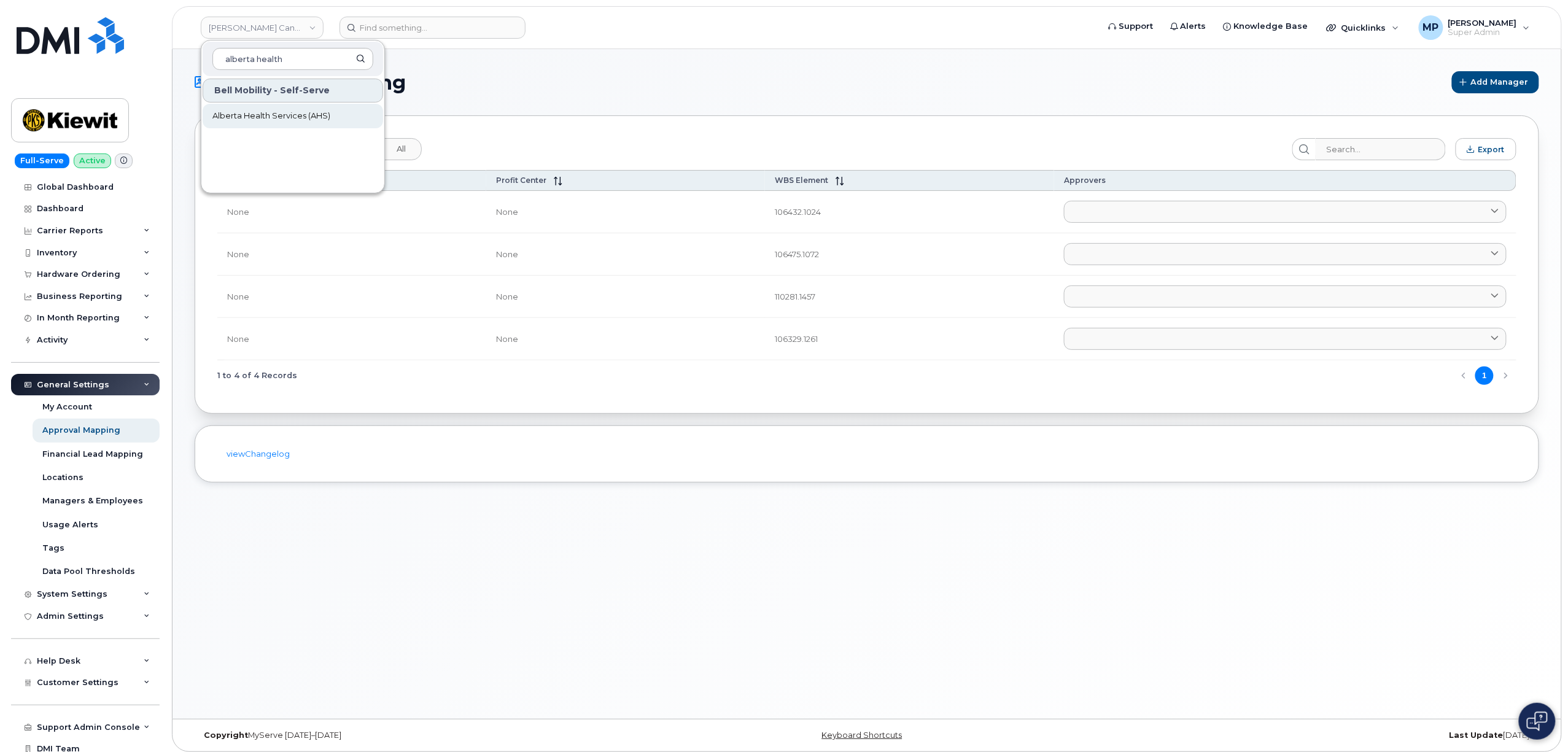
type input "alberta health"
click at [293, 118] on span "Alberta Health Services (AHS)" at bounding box center [271, 116] width 118 height 12
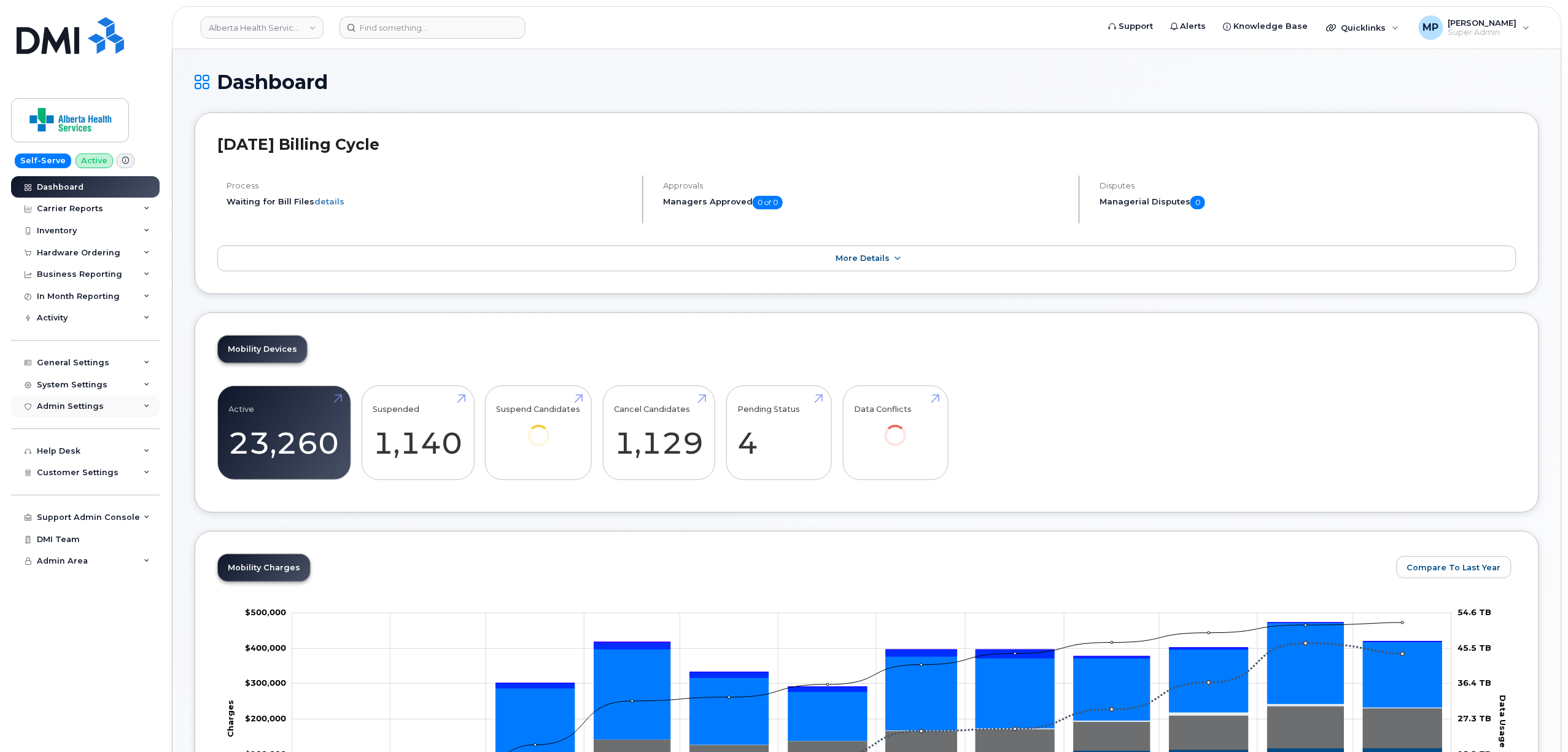
click at [70, 411] on div "Admin Settings" at bounding box center [71, 406] width 67 height 9
click at [84, 482] on link "MDM/UEM Config" at bounding box center [96, 476] width 127 height 23
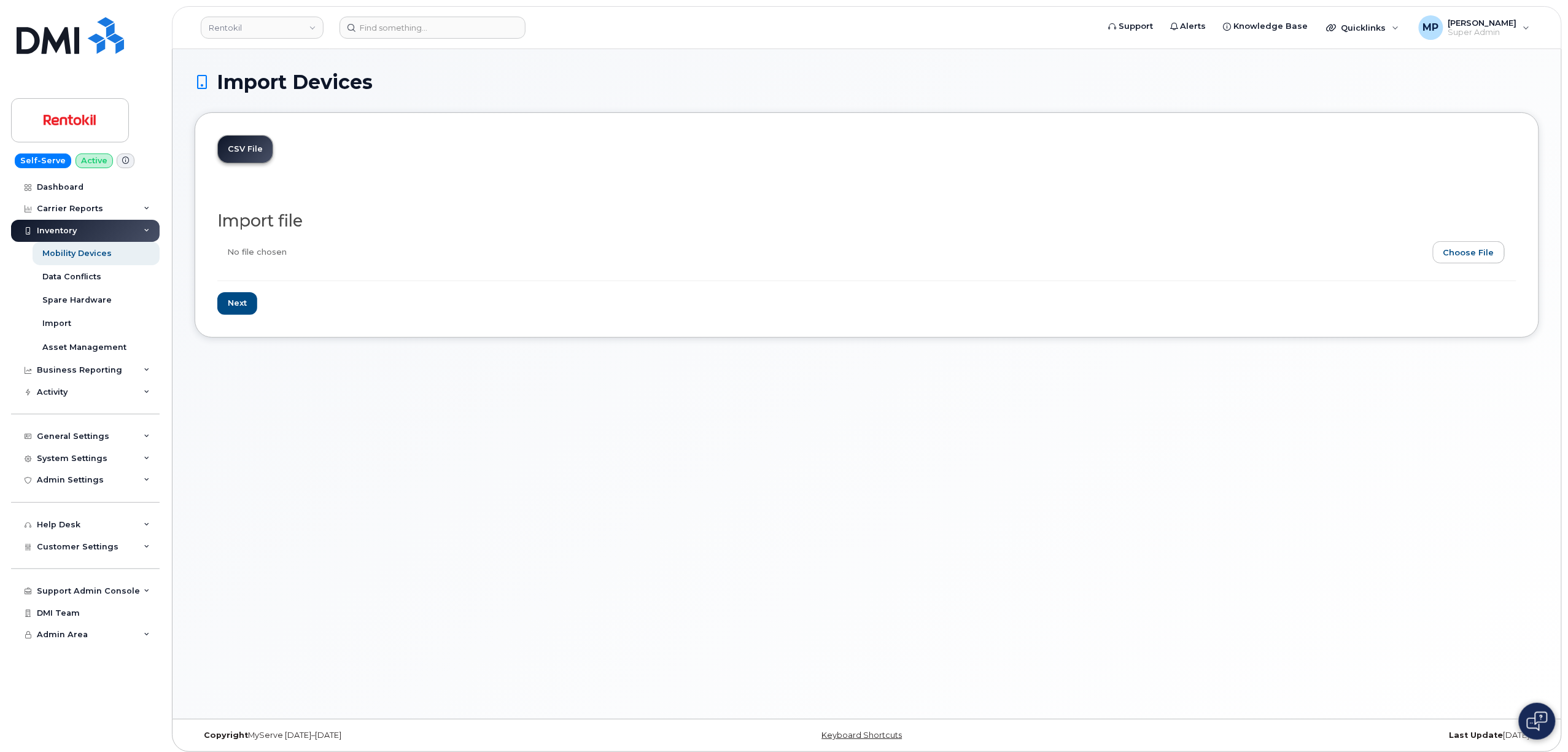
click at [1466, 255] on input "file" at bounding box center [862, 256] width 1289 height 28
type input "C:\fakepath\Some assignments from [PERSON_NAME] [DATE].csv"
drag, startPoint x: 242, startPoint y: 305, endPoint x: 305, endPoint y: 342, distance: 73.1
click at [242, 305] on input "Next" at bounding box center [237, 304] width 40 height 22
type input "Loading..."
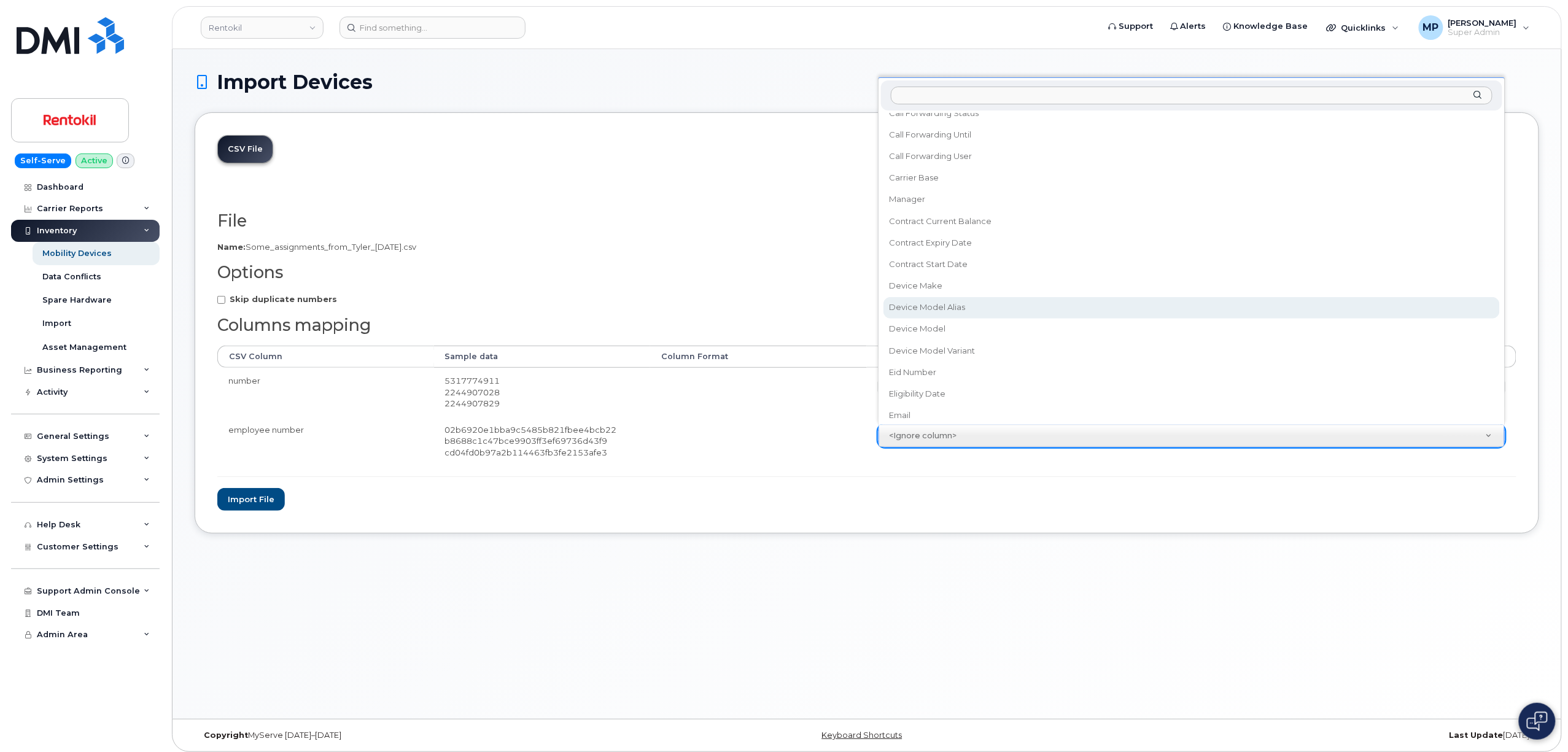
scroll to position [163, 0]
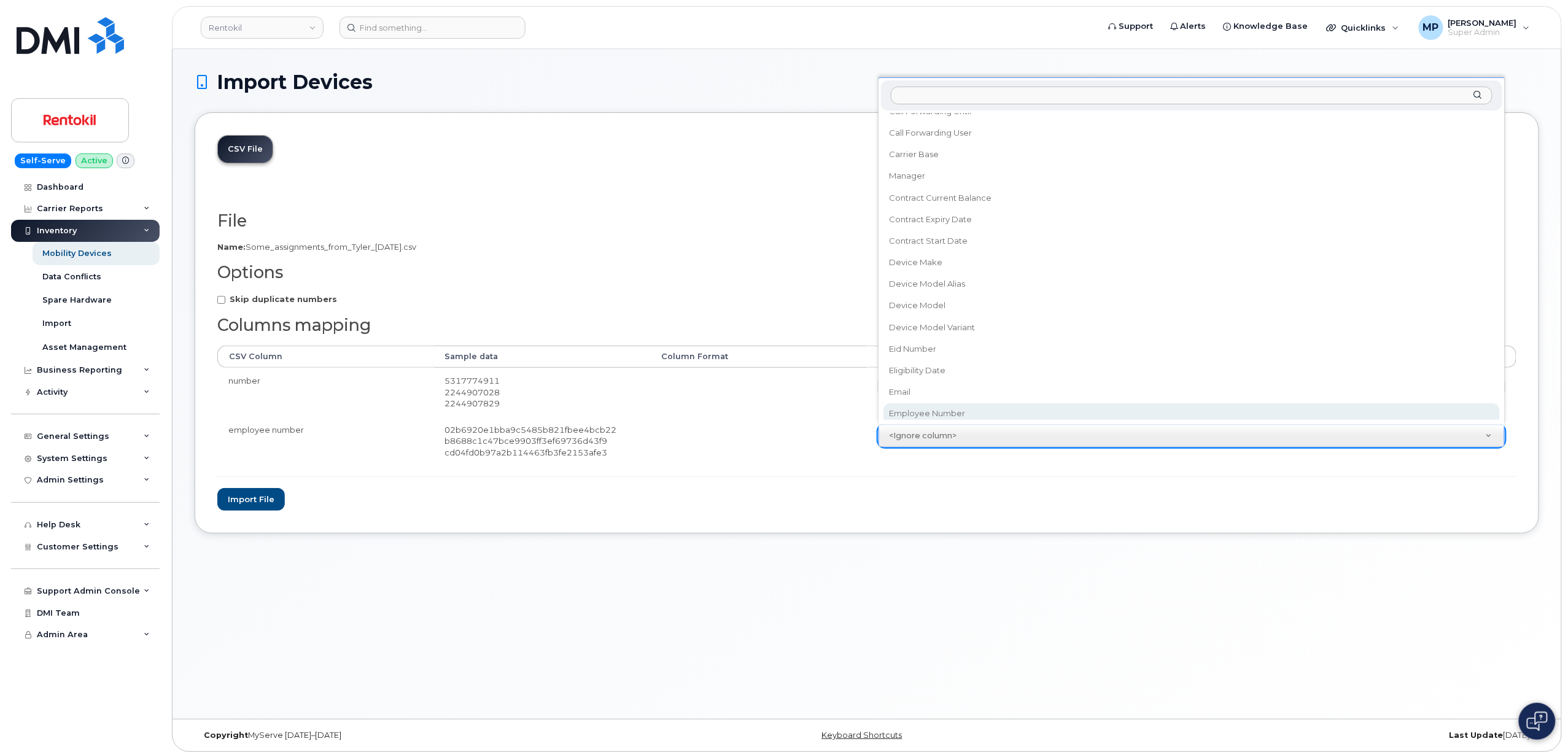
select select "employee_number"
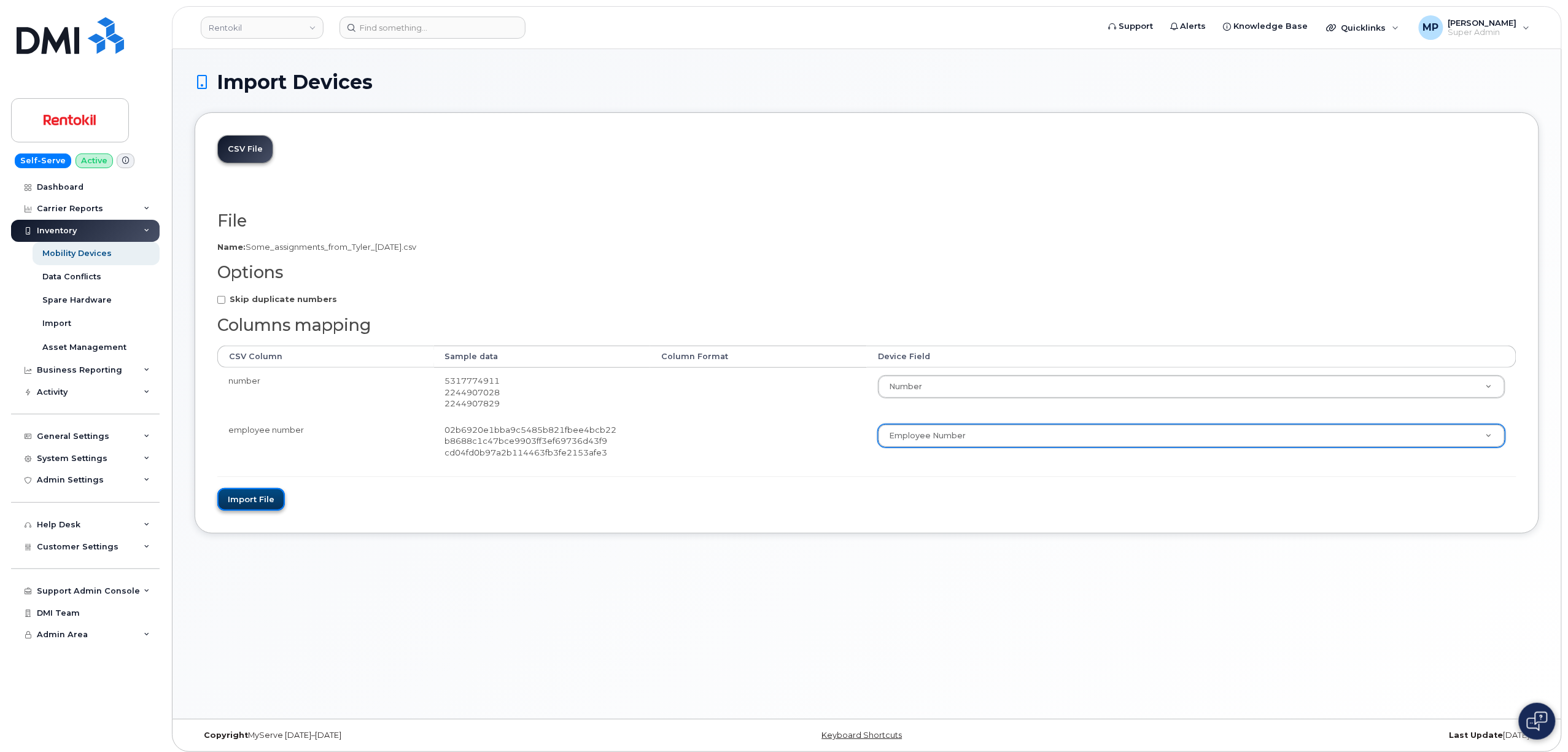
click at [242, 504] on button "Import file" at bounding box center [251, 500] width 67 height 22
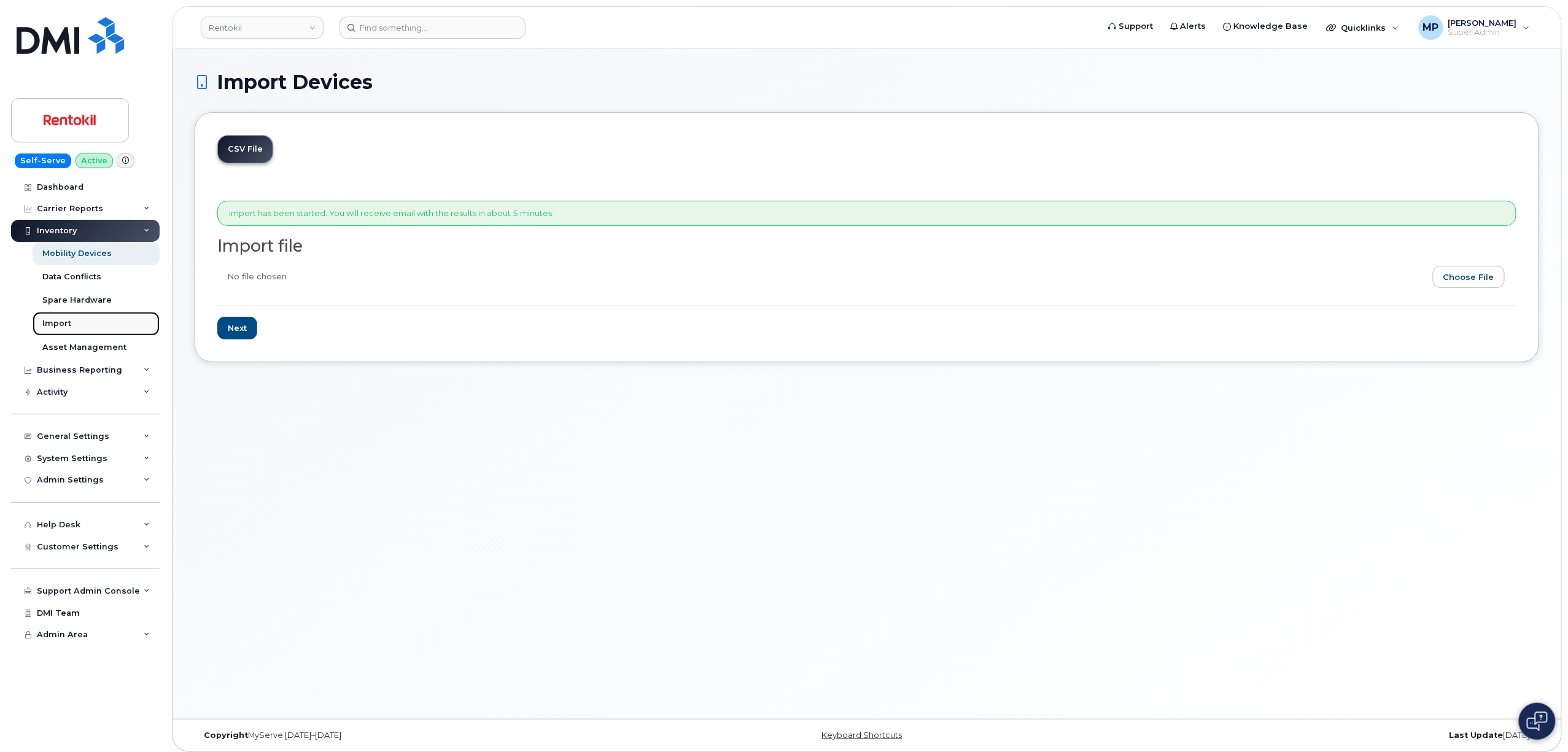
drag, startPoint x: 67, startPoint y: 323, endPoint x: 79, endPoint y: 325, distance: 12.2
click at [67, 322] on div "Import" at bounding box center [56, 324] width 28 height 11
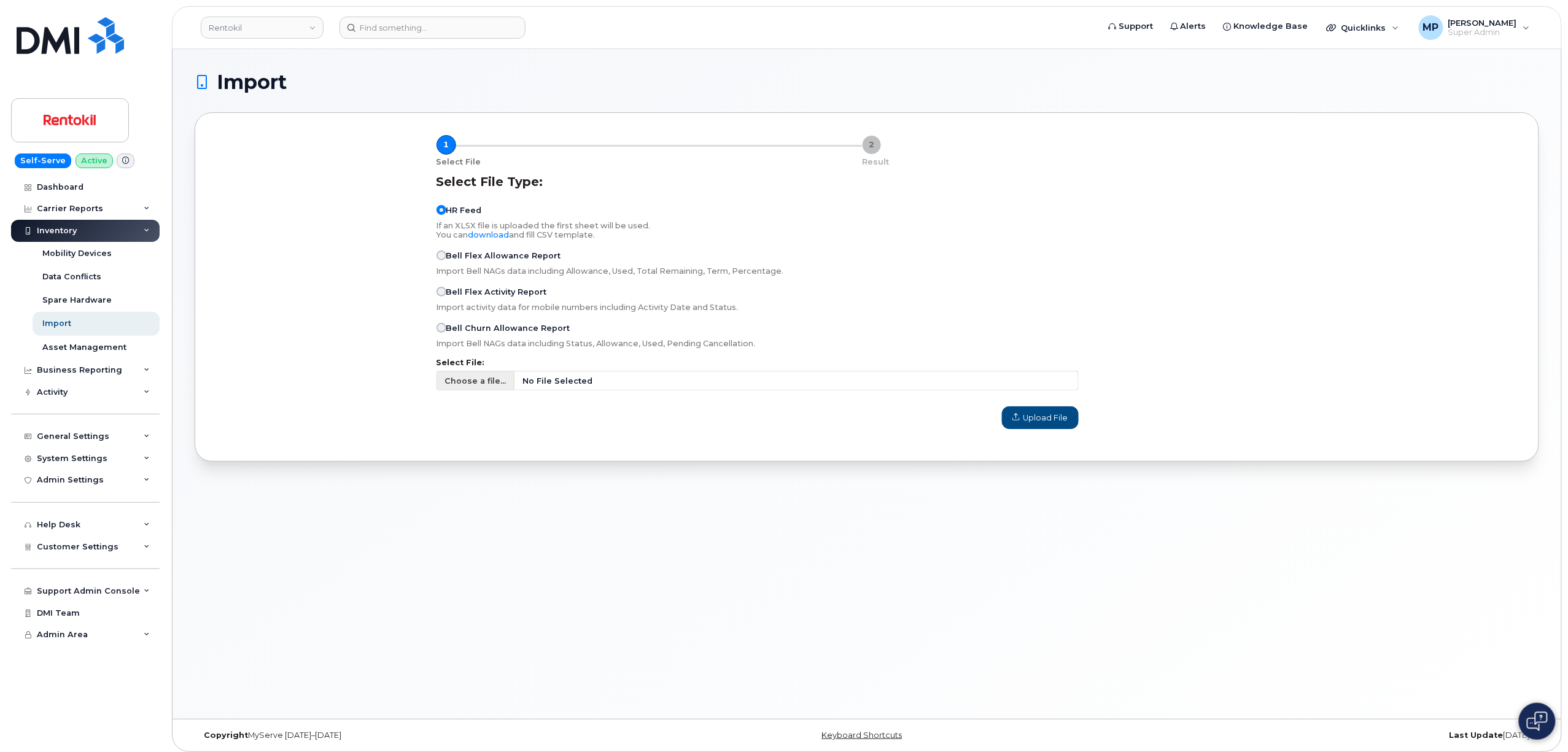
click at [475, 382] on span "Choose a file..." at bounding box center [475, 382] width 61 height 12
click at [475, 382] on input "Choose a file... No File Selected" at bounding box center [758, 381] width 642 height 20
type input "C:\fakepath\Some assignments from Tyler 8-18-2025.csv"
click at [1030, 420] on span "Upload File" at bounding box center [1040, 418] width 56 height 12
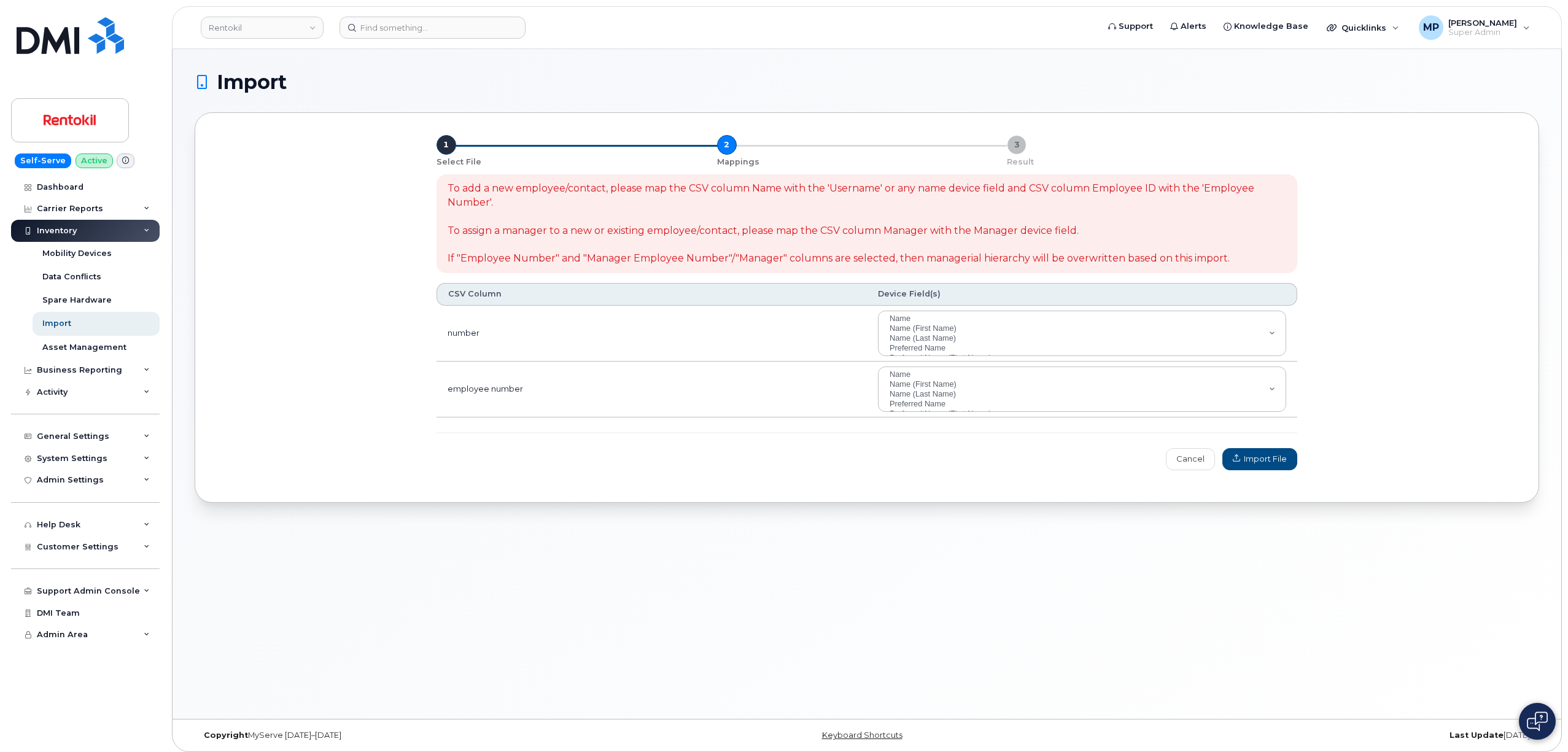
select select
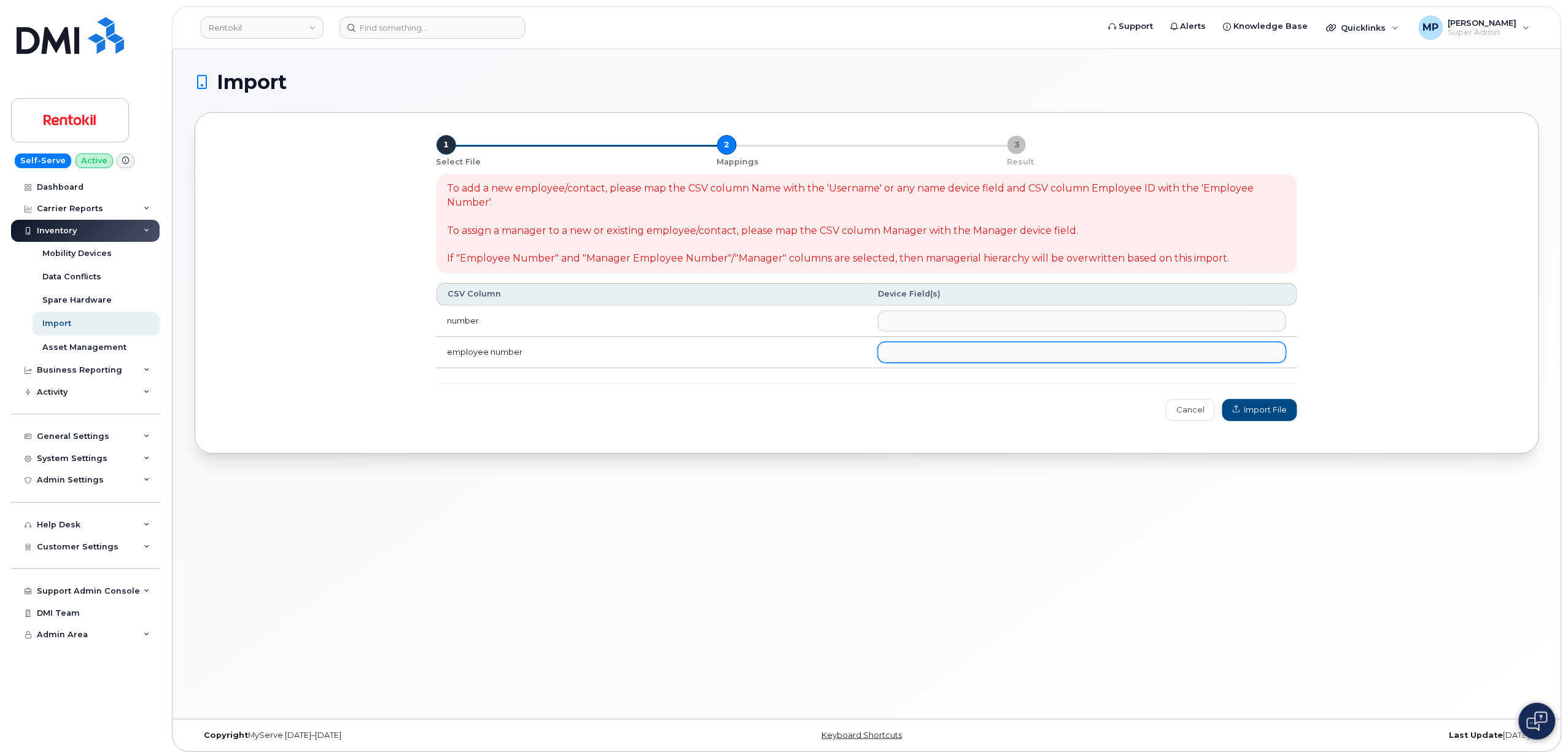
click at [899, 357] on ul at bounding box center [1082, 352] width 407 height 20
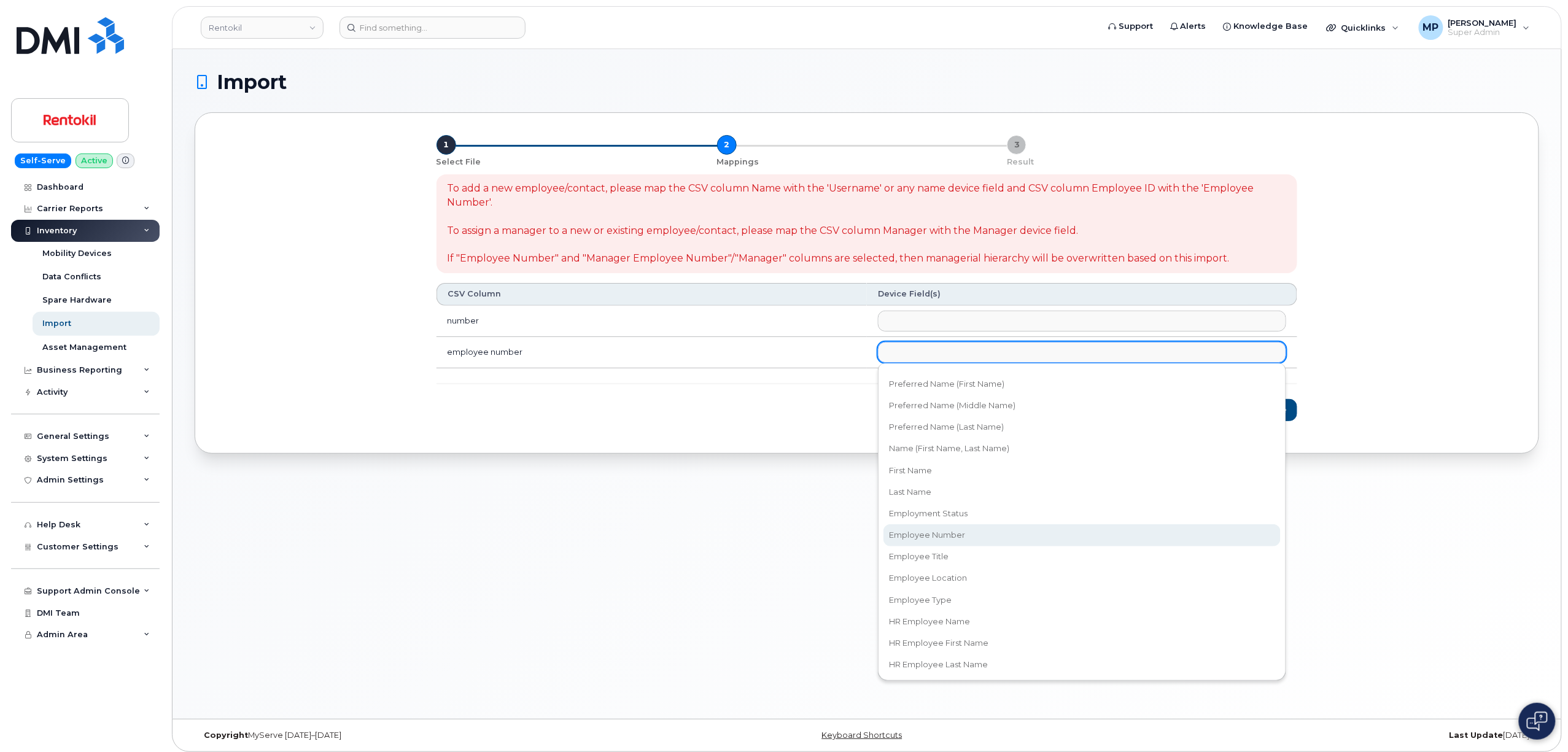
select select "employee_number"
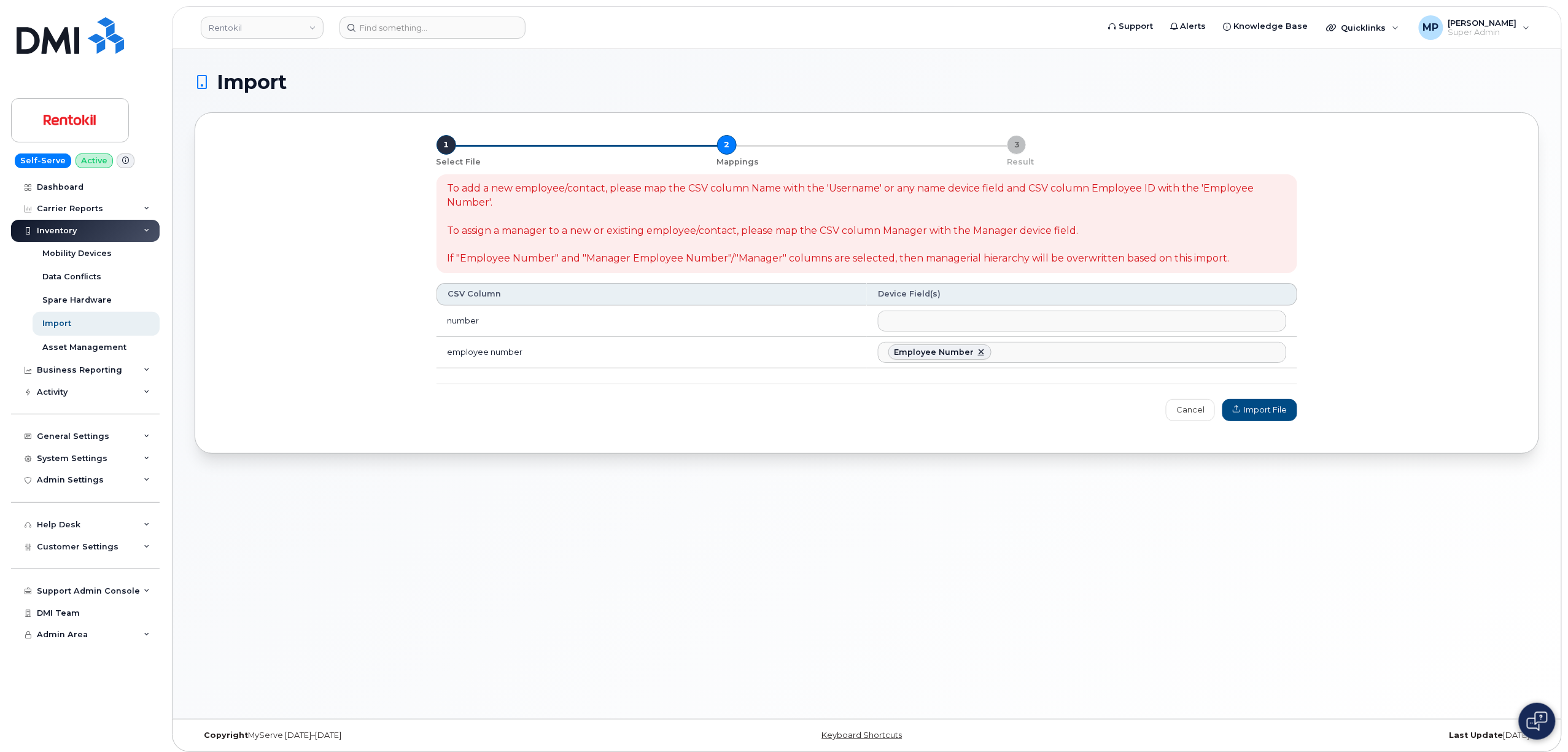
scroll to position [114, 0]
drag, startPoint x: 1256, startPoint y: 406, endPoint x: 1278, endPoint y: 414, distance: 23.4
click at [1258, 406] on span "Import File" at bounding box center [1259, 410] width 54 height 12
